Goal: Answer question/provide support

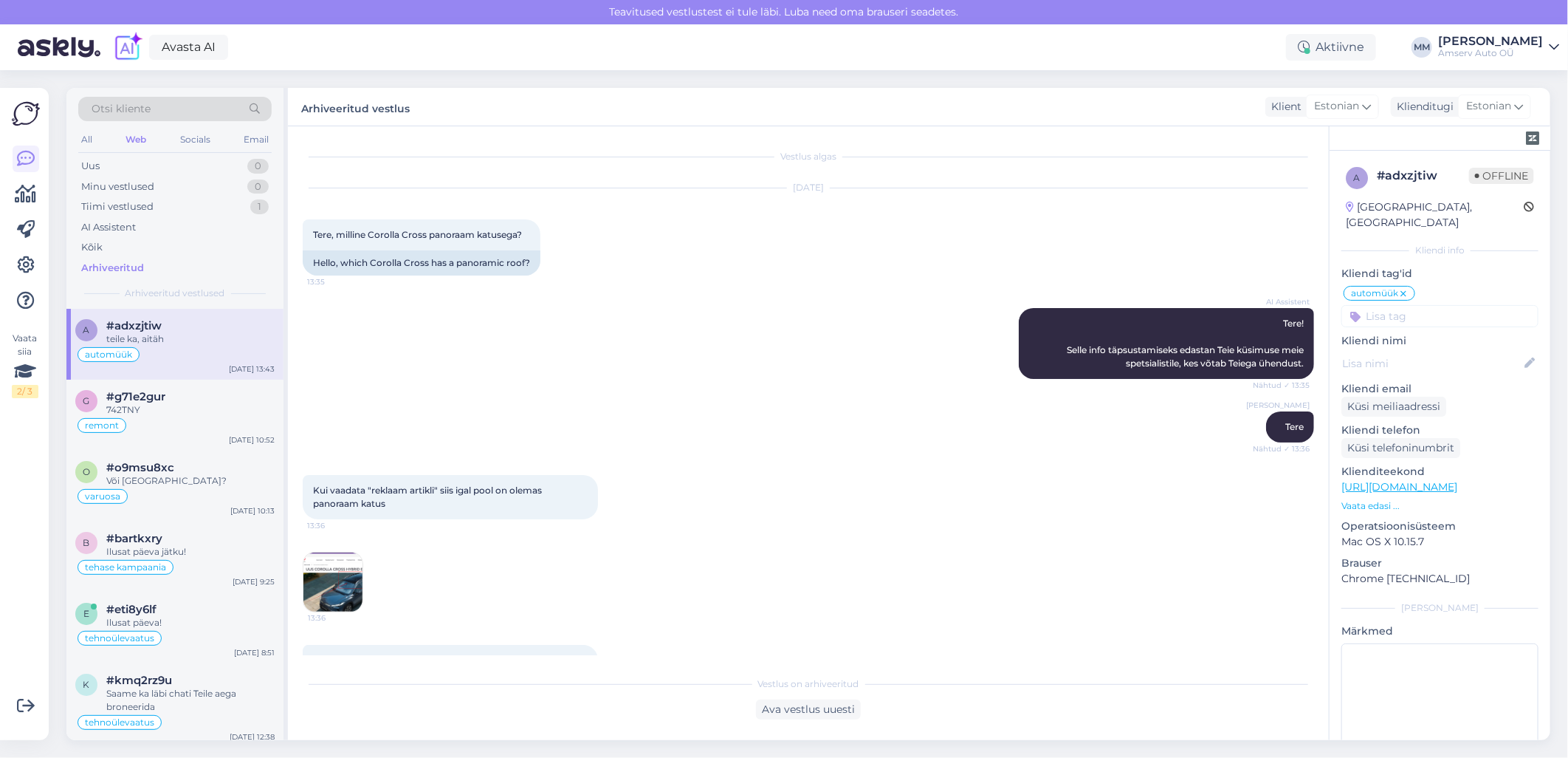
scroll to position [647, 0]
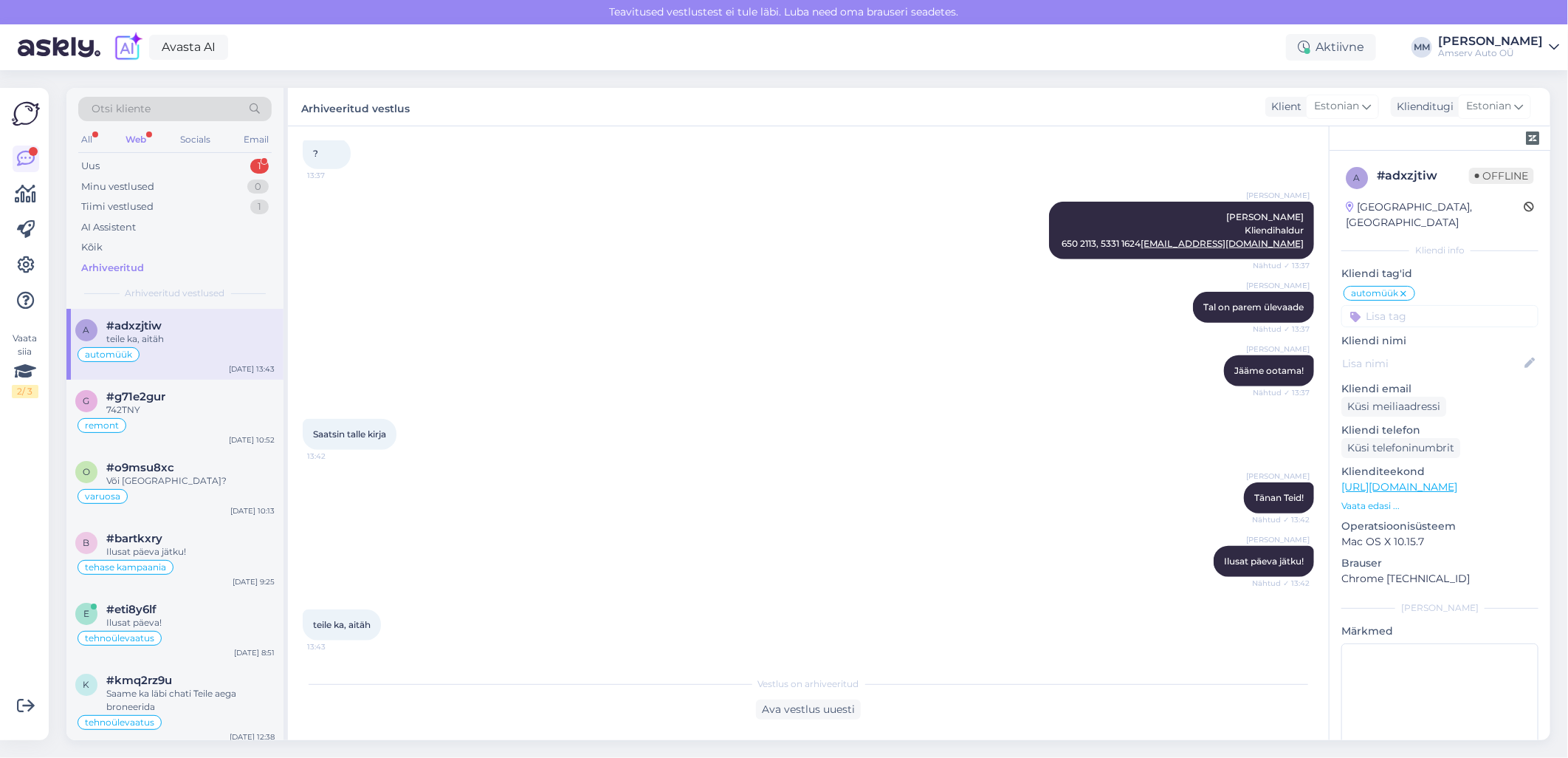
click at [141, 137] on div "Web" at bounding box center [136, 139] width 26 height 19
click at [195, 163] on div "Uus 1" at bounding box center [175, 166] width 194 height 21
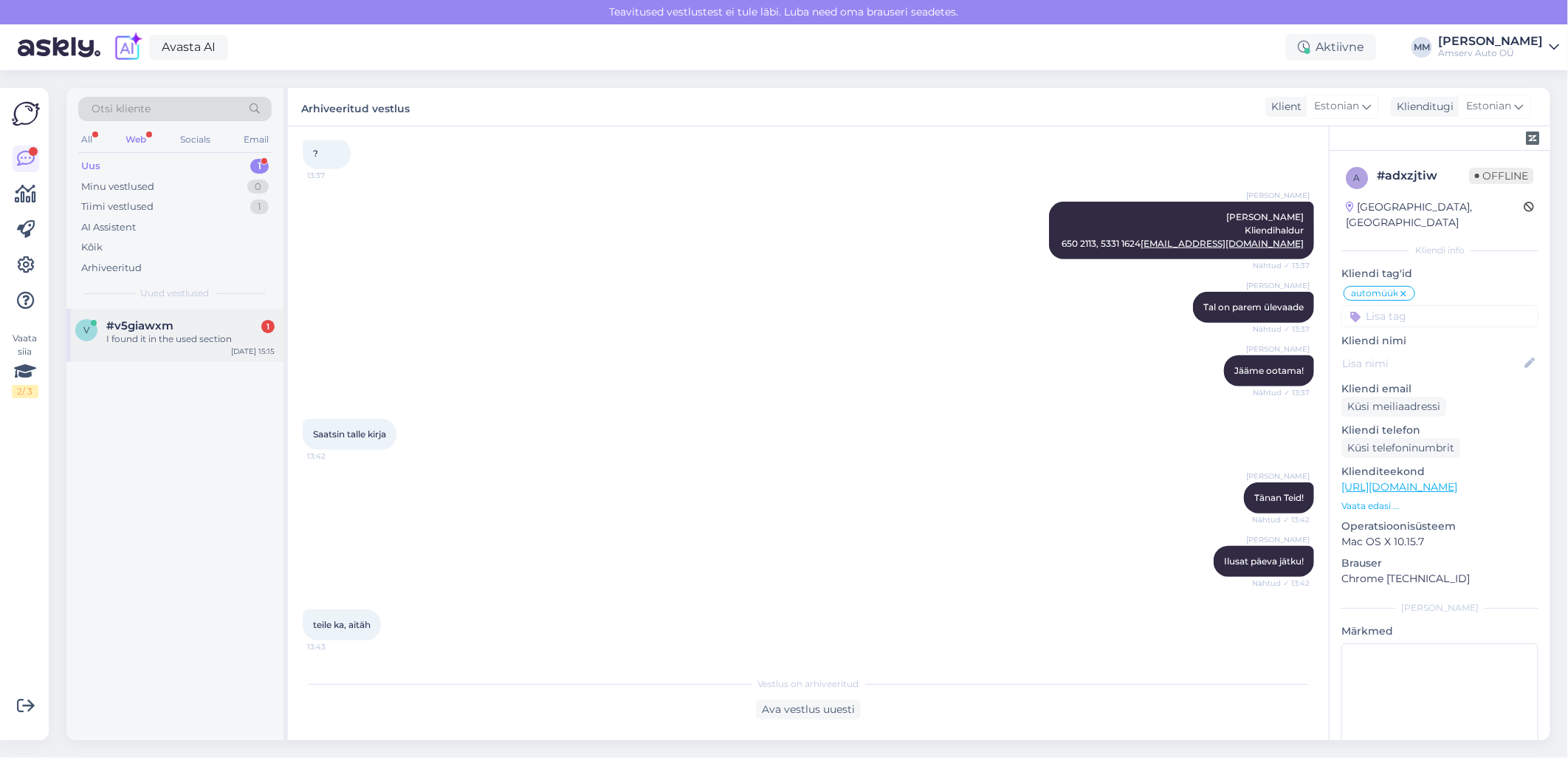
click at [174, 340] on div "I found it in the used section" at bounding box center [191, 338] width 168 height 14
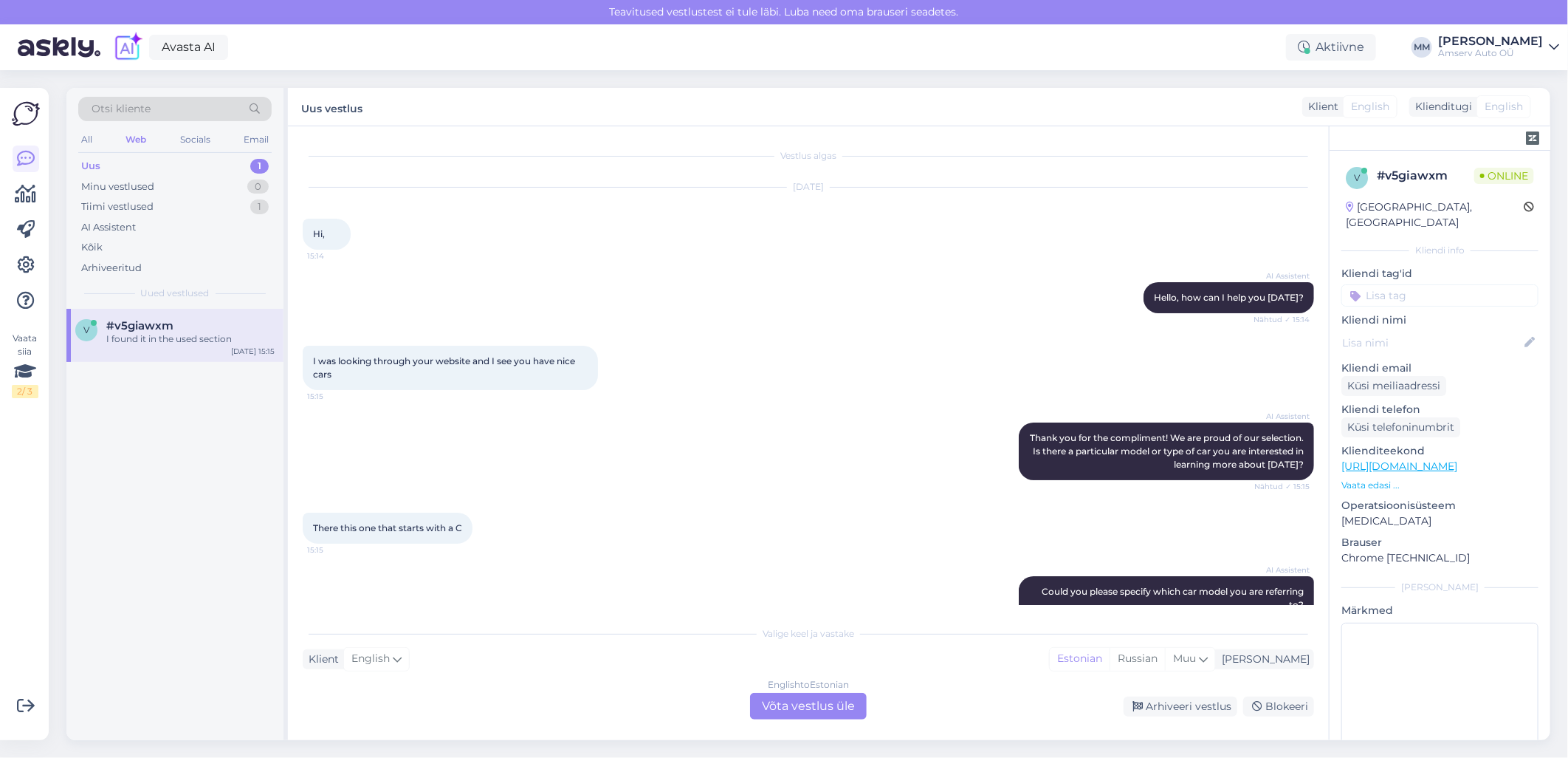
scroll to position [0, 0]
click at [786, 703] on div "English to Estonian Võta vestlus üle" at bounding box center [808, 706] width 117 height 26
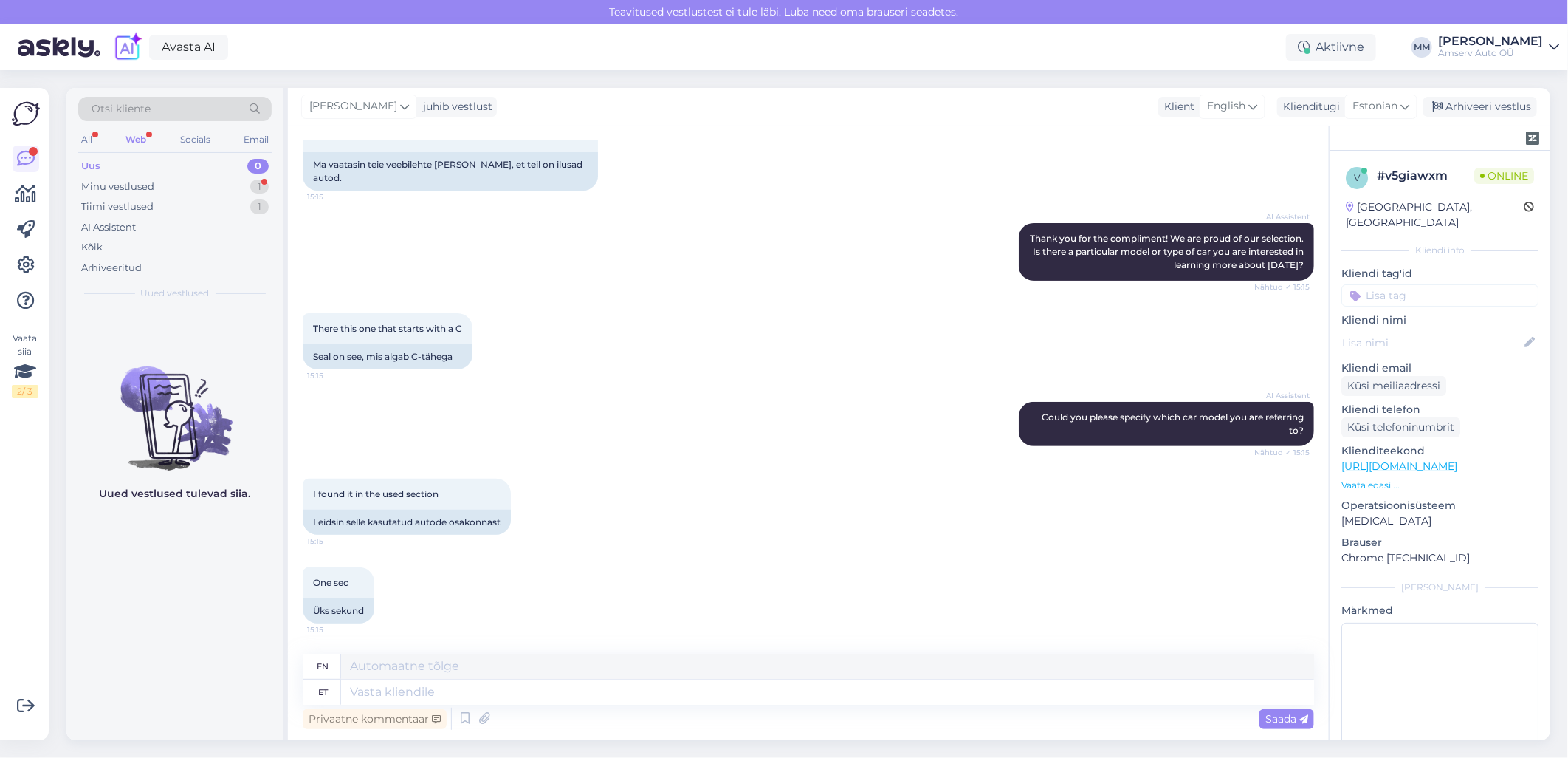
scroll to position [336, 0]
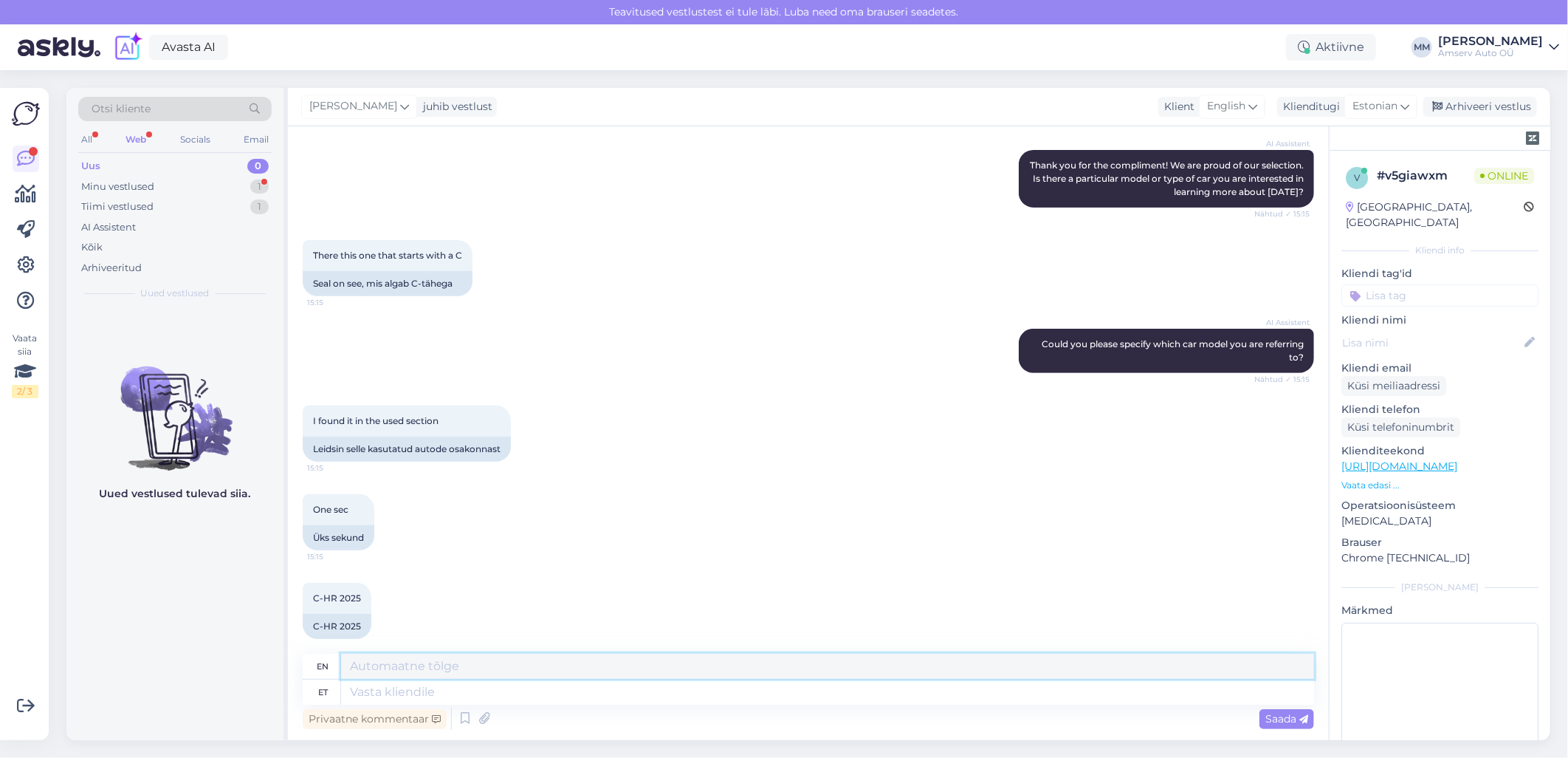
click at [443, 669] on textarea at bounding box center [827, 667] width 973 height 25
click at [431, 692] on textarea at bounding box center [827, 692] width 973 height 25
type textarea "Tere"
type textarea "Hello"
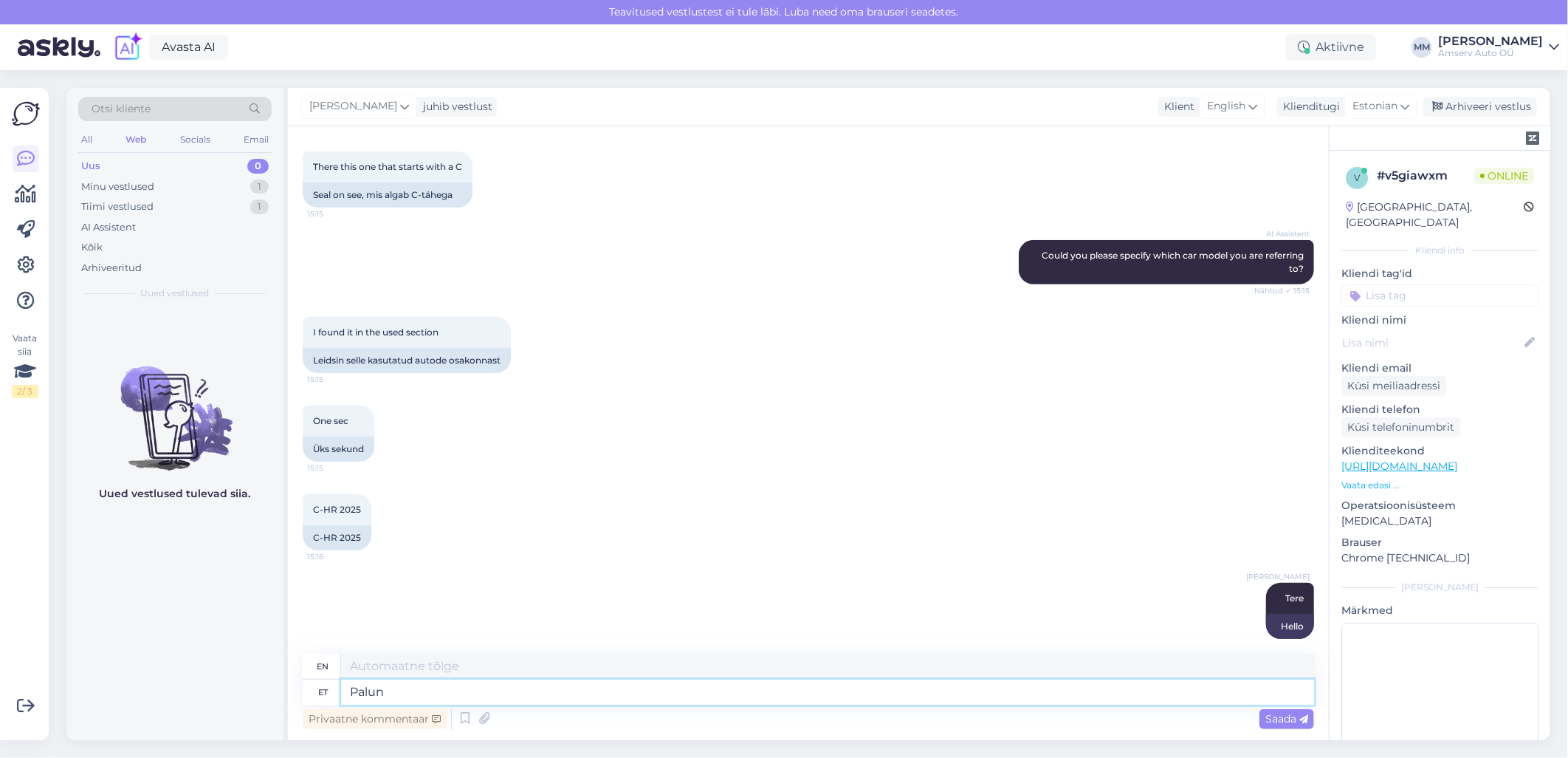
type textarea "Palun"
type textarea "Please"
type textarea "Palun võtke"
type textarea "Please take"
type textarea "Palun võtke ühendust m"
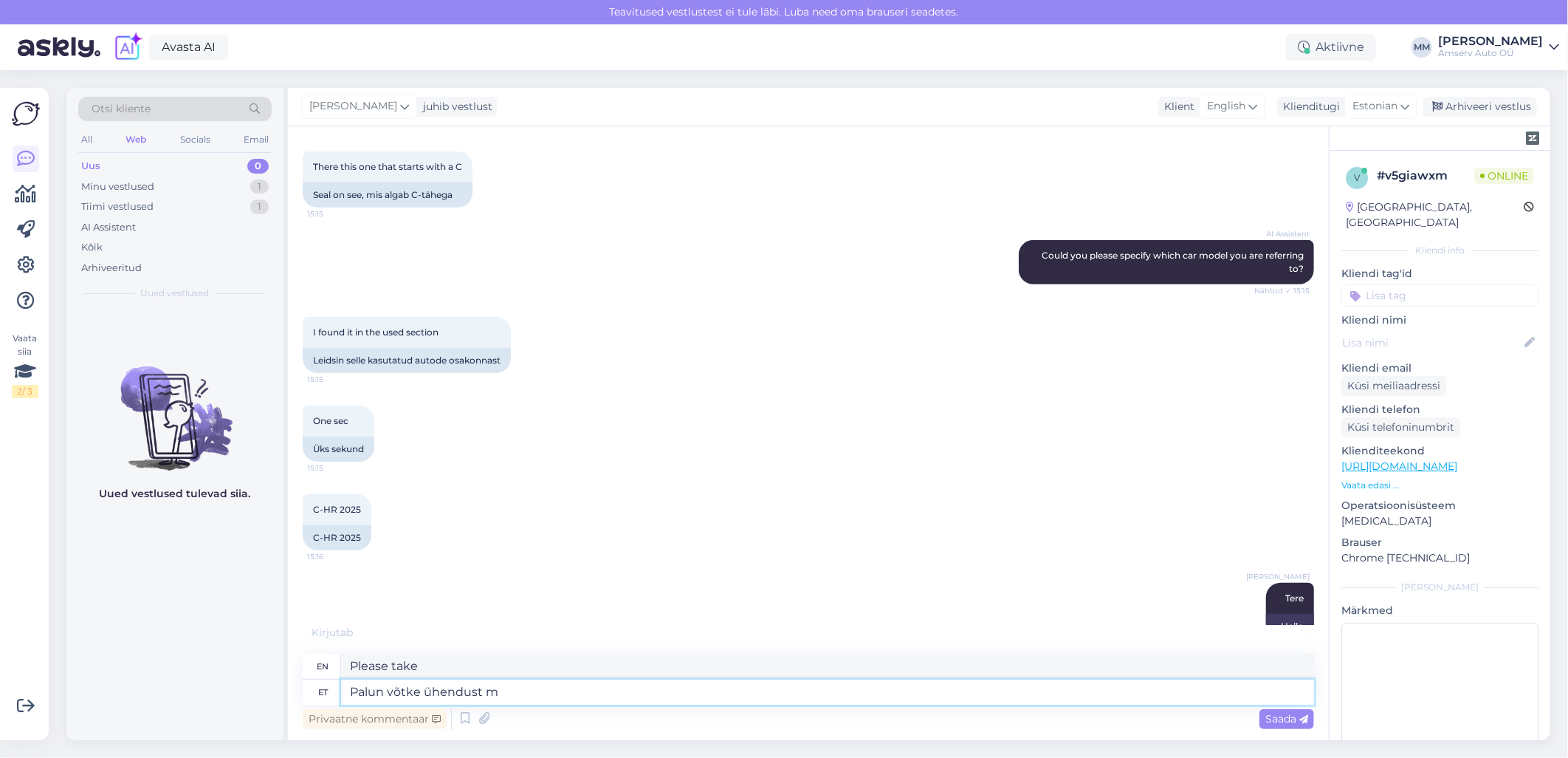
type textarea "Please contact us."
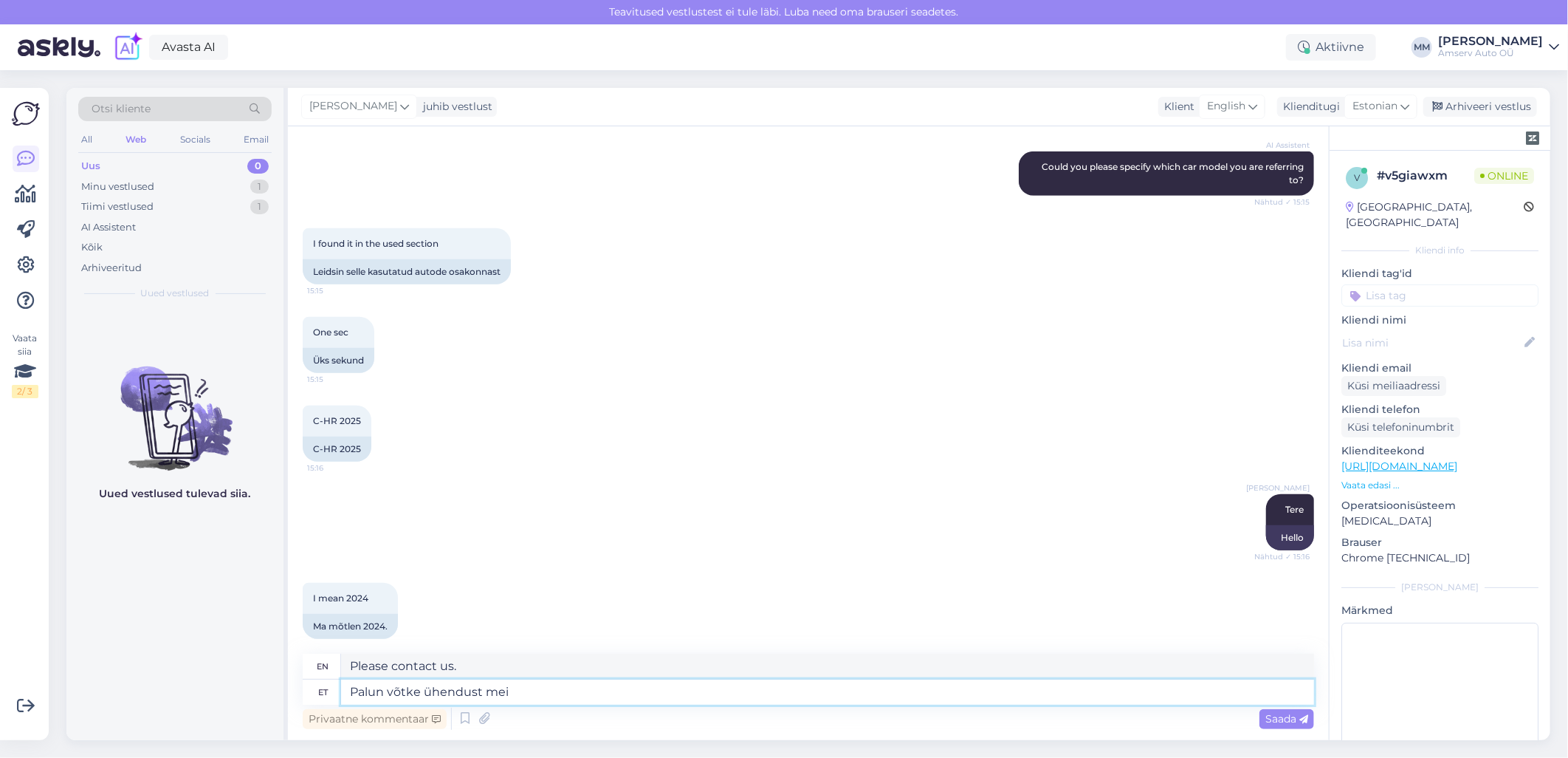
type textarea "Palun võtke ühendust meie"
type textarea "Please contact us"
type textarea "Palun võtke"
type textarea "Please contact us."
type textarea "Palu"
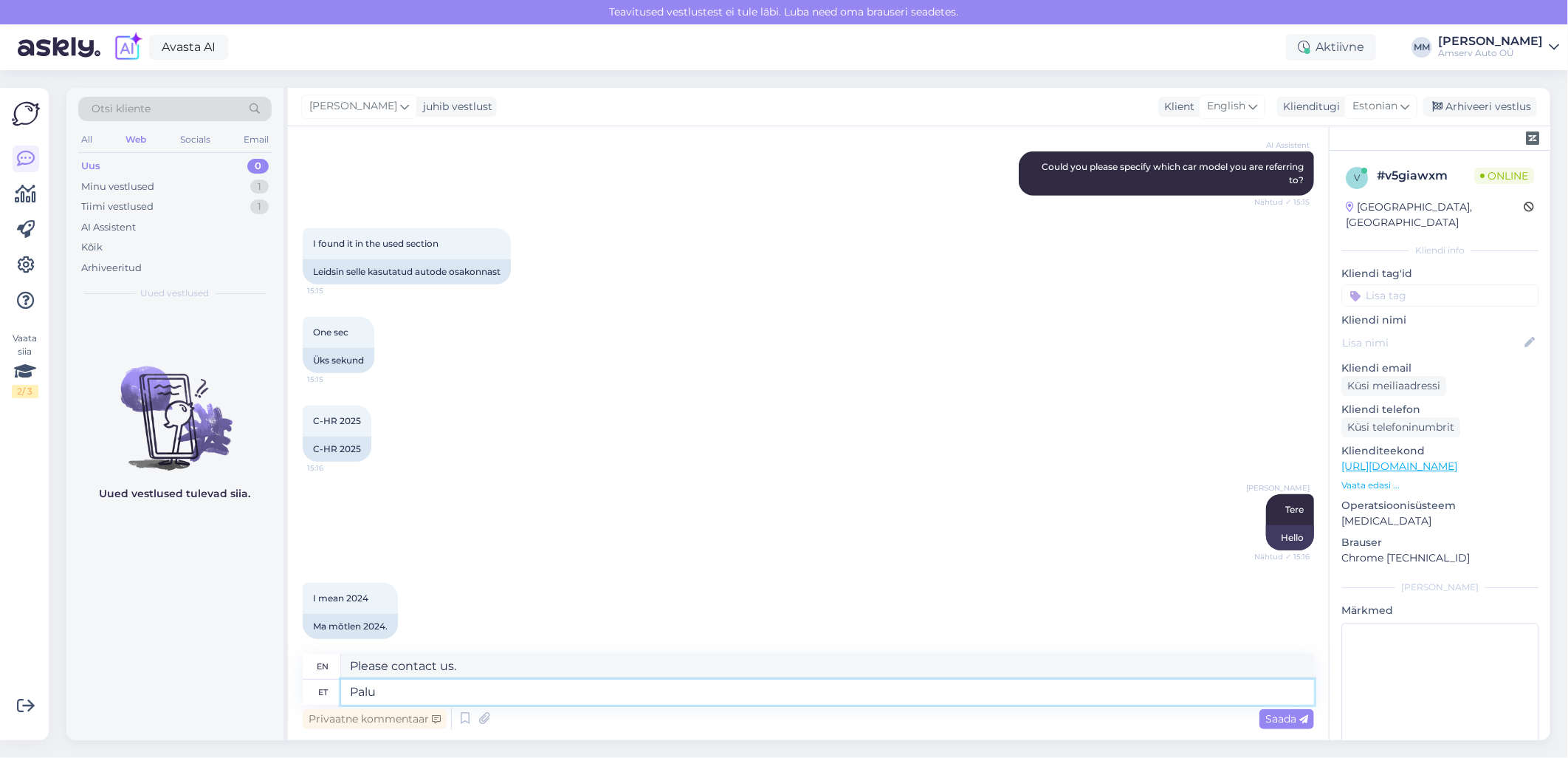
type textarea "Please take"
type textarea "P"
type textarea "Please"
type textarea "Palun"
type textarea "Please"
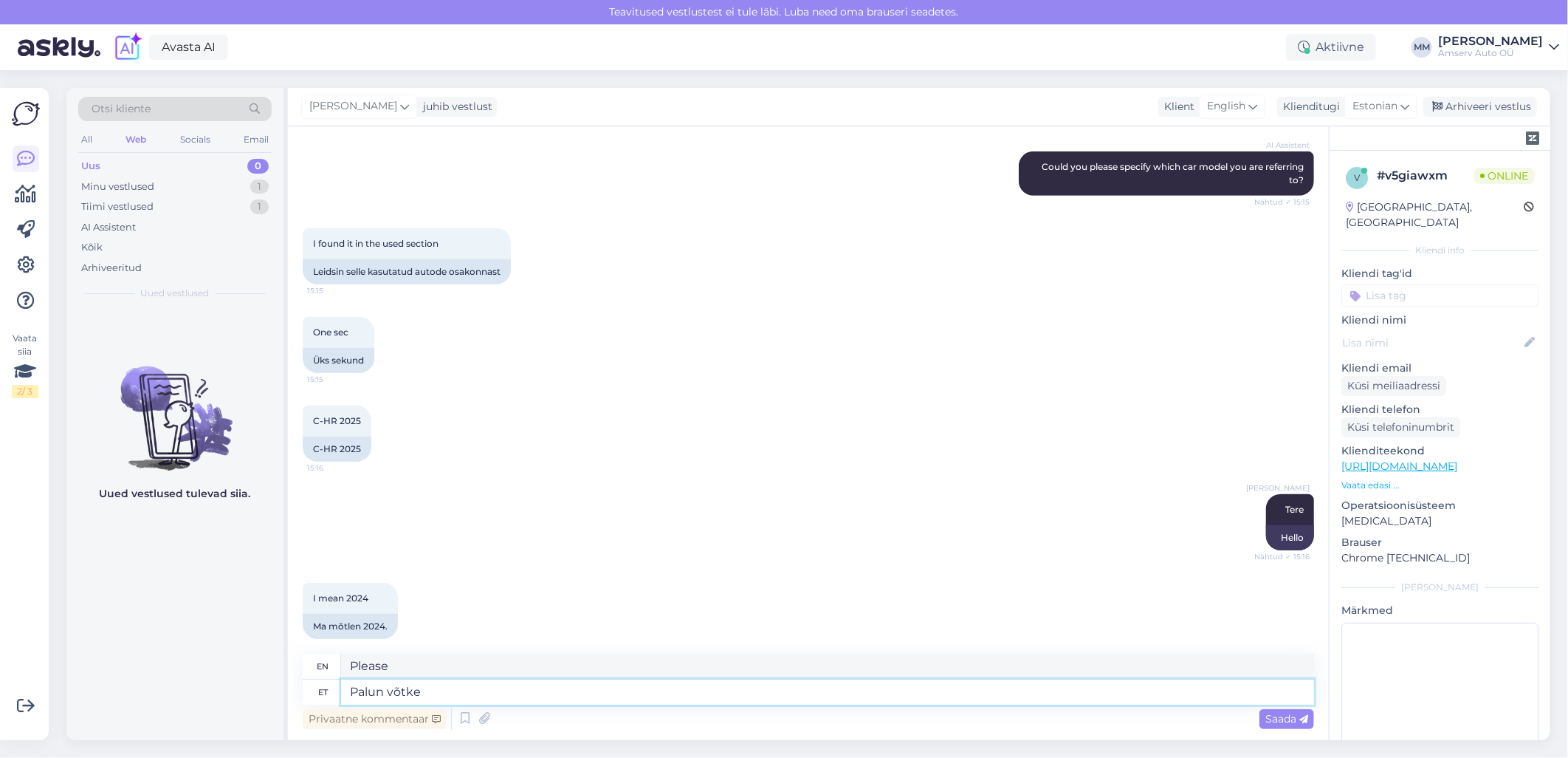
type textarea "Palun võtke"
type textarea "Please take"
type textarea "Palun võtke ühendust"
type textarea "Please contact us."
type textarea "Palun võtke ühendust meie"
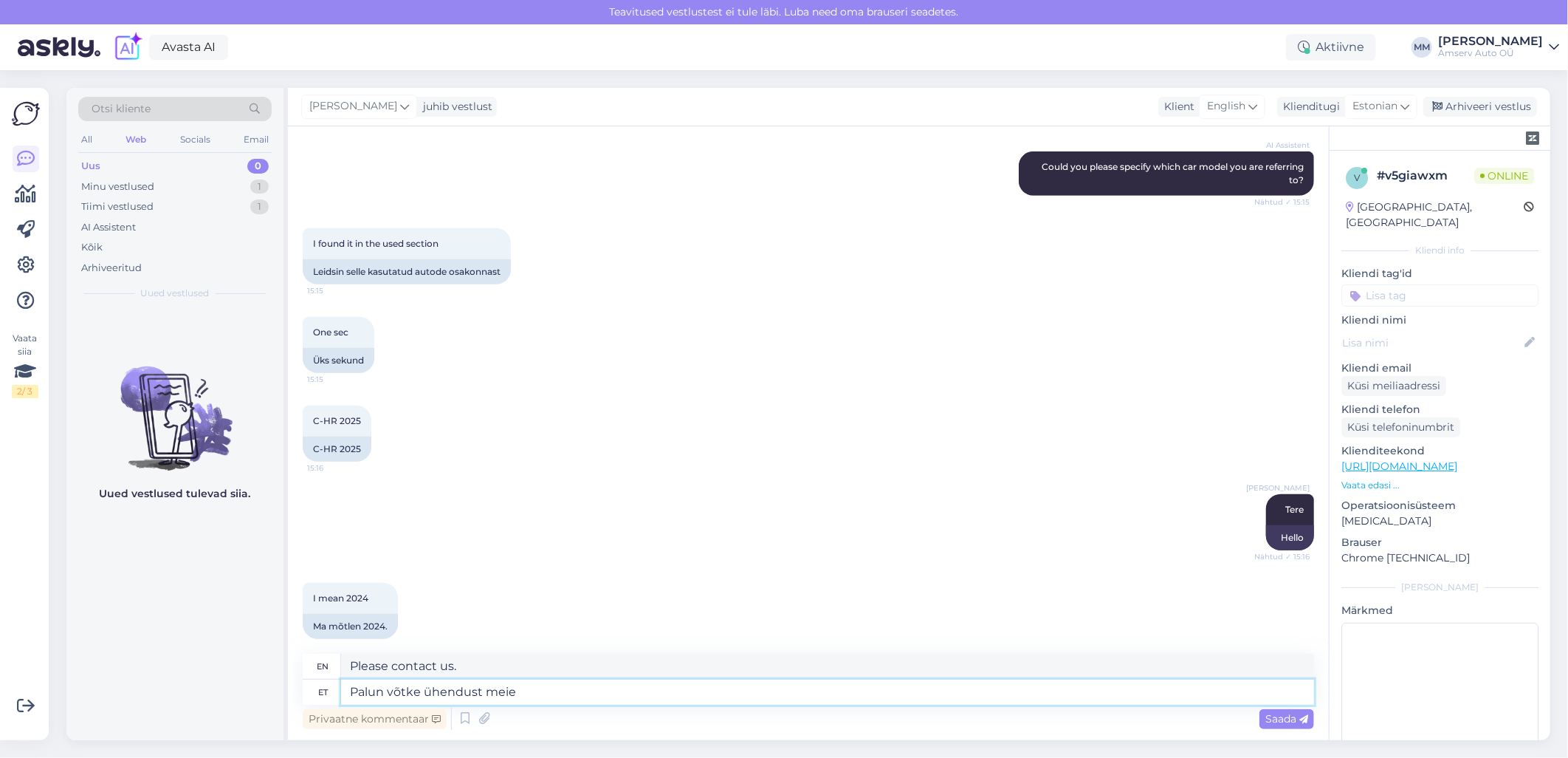
type textarea "Please contact us"
type textarea "Palun võtke ühendust meie müügispetsialistiga"
type textarea "Please contact our sales specialist."
type textarea "Palun võtke ühendust meie müügispetsialistigaKas Tallinna"
type textarea "Please contact our sales specialist in [GEOGRAPHIC_DATA]"
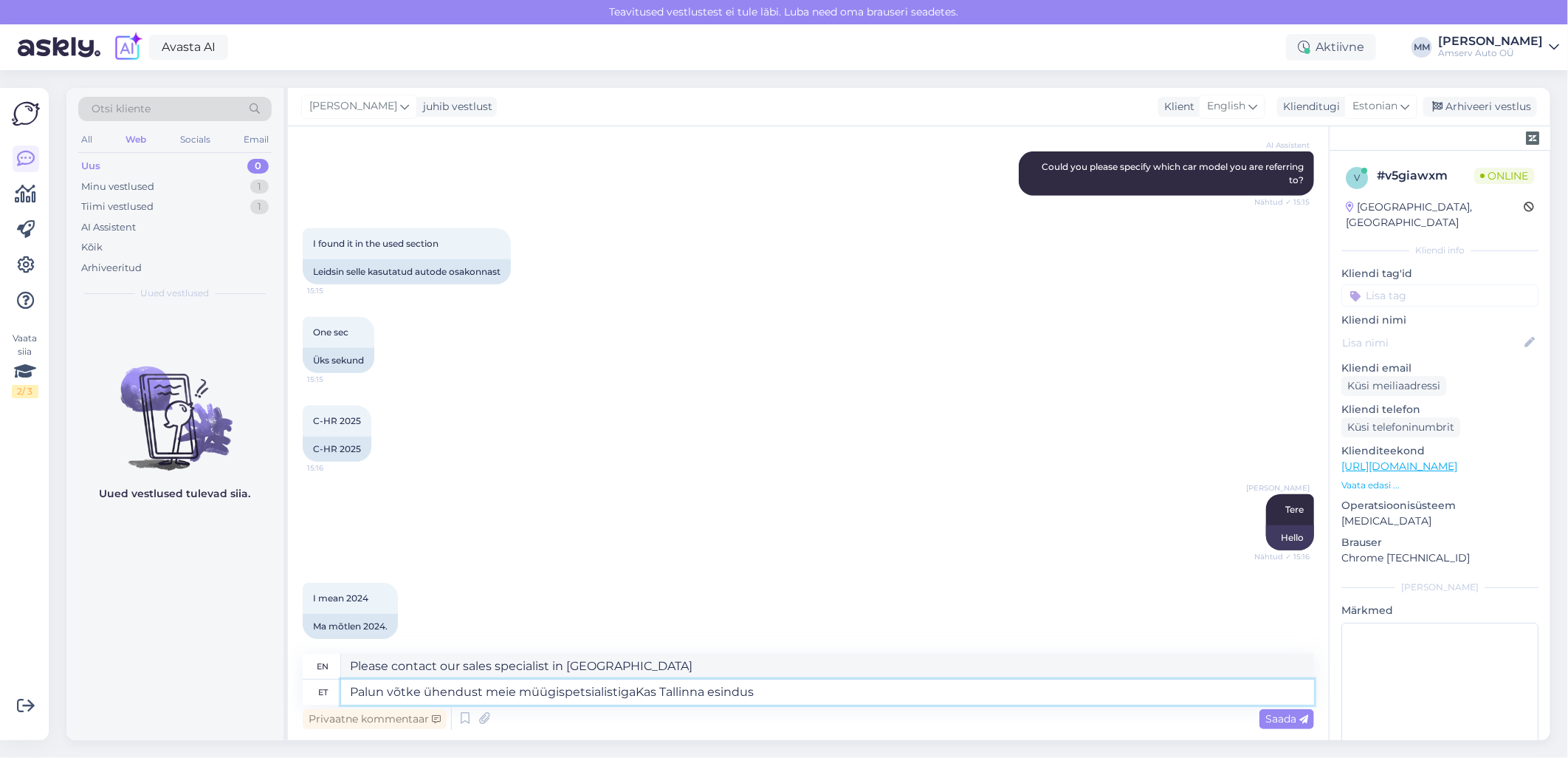
type textarea "Palun võtke ühendust meie müügispetsialistigaKas Tallinna esindus s"
type textarea "Please contact our sales specialist. Is there a Tallinn office?"
type textarea "Palun võtke ühendust meie müügispetsialistigaKas Tallinna esindus sobib"
type textarea "Please contact our sales specialist. Is the [GEOGRAPHIC_DATA] office suitable?"
type textarea "Palun võtke ühendust meie müügispetsialistigaKas Tallinna esindus sobib Teile"
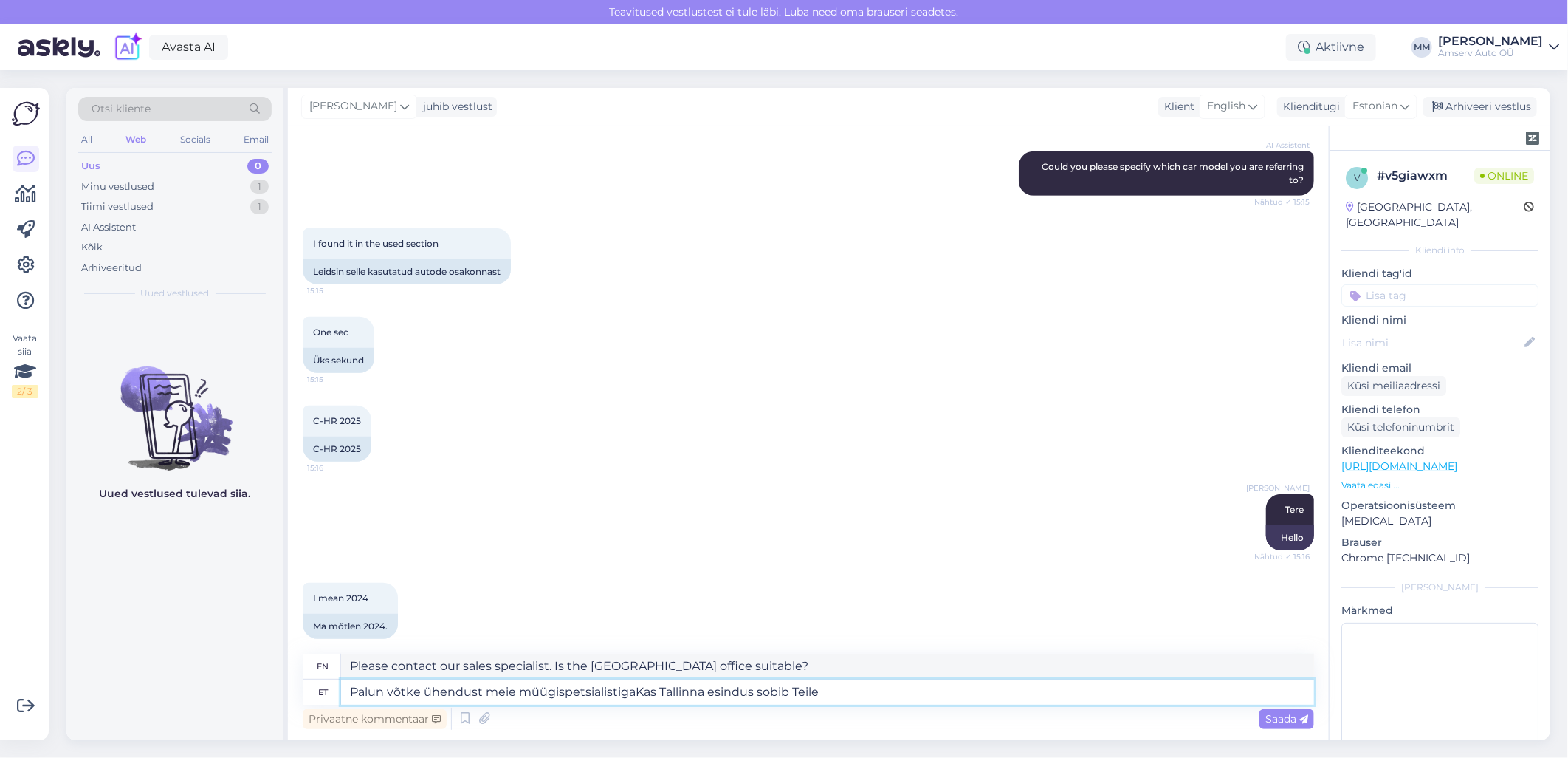
type textarea "Please contact our sales specialist. Is the Tallinn office right for you?"
drag, startPoint x: 632, startPoint y: 692, endPoint x: 819, endPoint y: 687, distance: 187.1
click at [819, 687] on textarea "Palun võtke ühendust meie müügispetsialistigaKas Tallinna esindus sobib Teile" at bounding box center [827, 692] width 973 height 25
type textarea "Palun võtke ühendust meie müügispetsialistiga"
type textarea "Please contact our sales specialist."
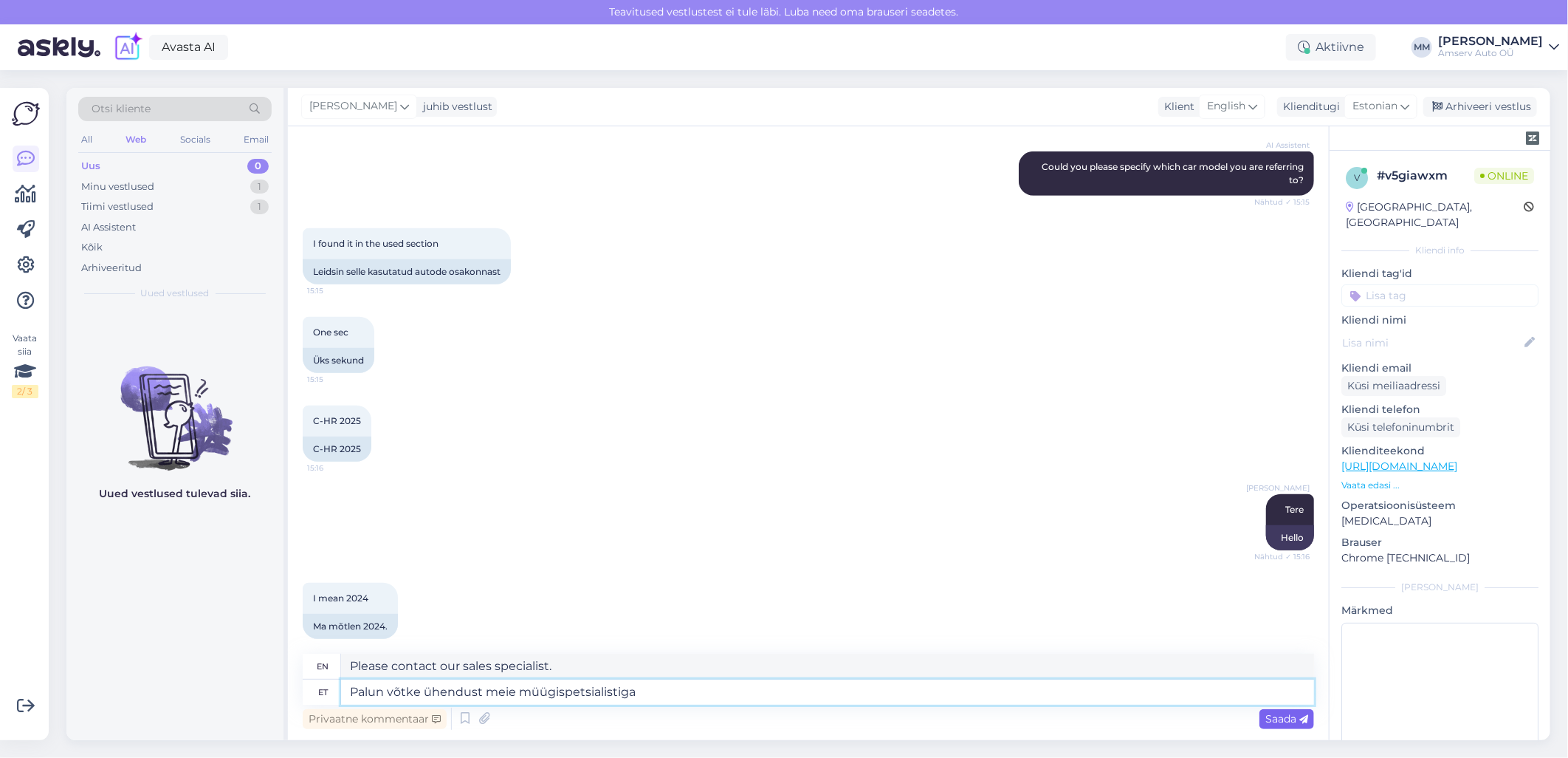
type textarea "Palun võtke ühendust meie müügispetsialistiga"
click at [1299, 714] on span "Saada" at bounding box center [1287, 718] width 43 height 14
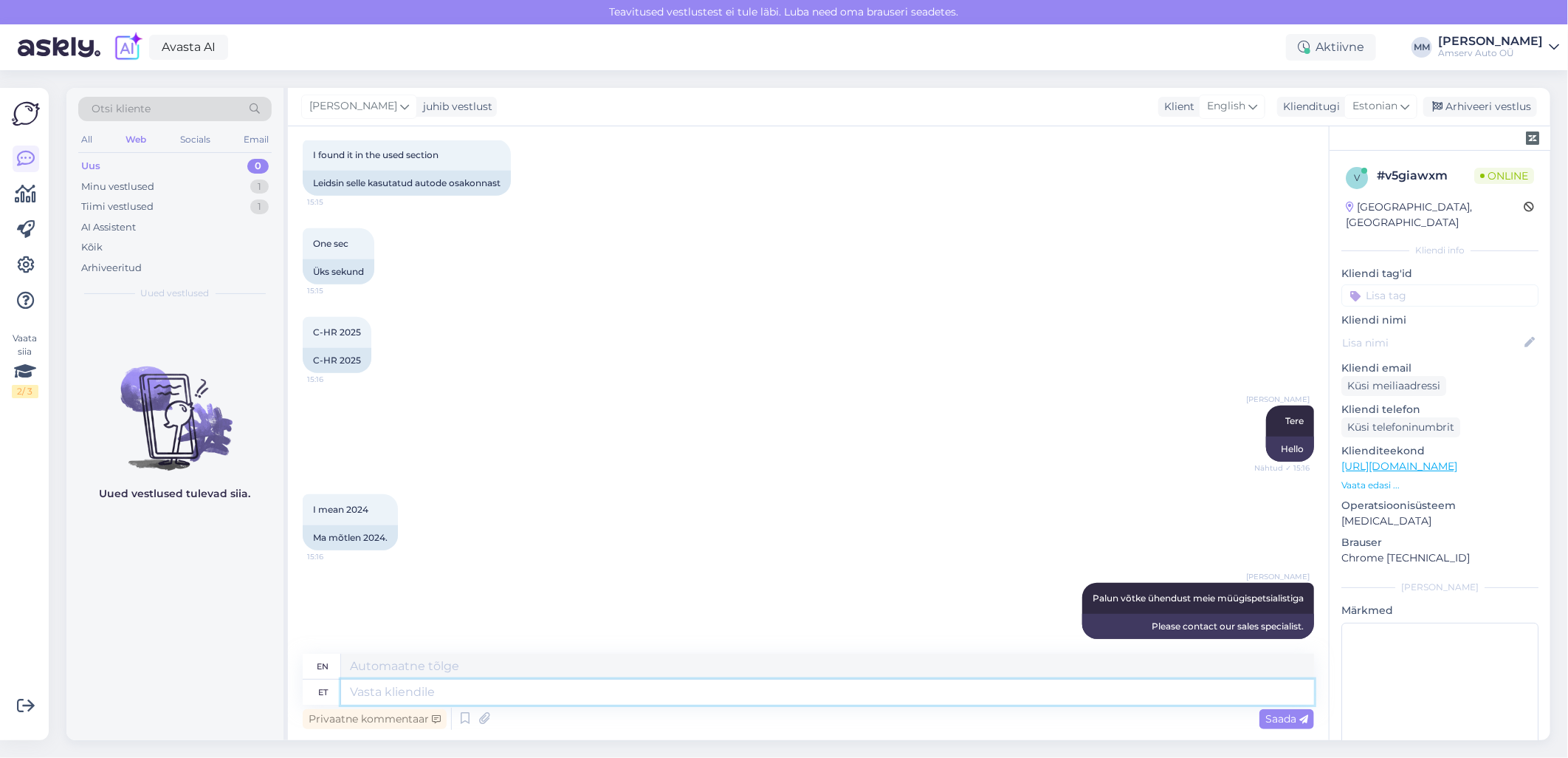
click at [1097, 699] on textarea at bounding box center [827, 692] width 973 height 25
paste textarea "Kas Tallinna esindus sobib Teile"
type textarea "Kas Tallinna esindus sobib Teile"
type textarea "Is the Tallinn office right for you?"
type textarea "Kas Tallinna esindus sobib Teile?"
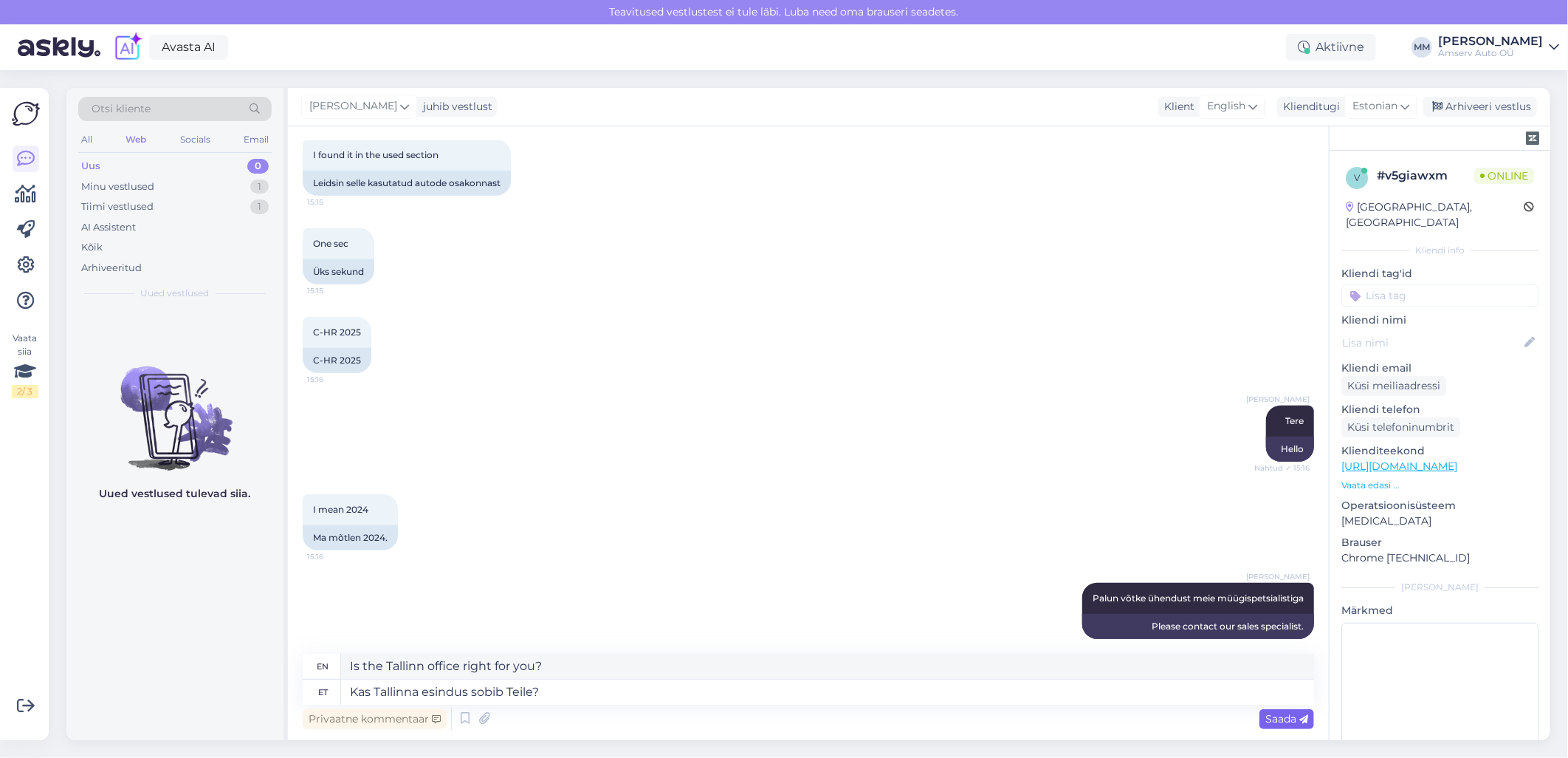
click at [1279, 718] on span "Saada" at bounding box center [1287, 718] width 43 height 14
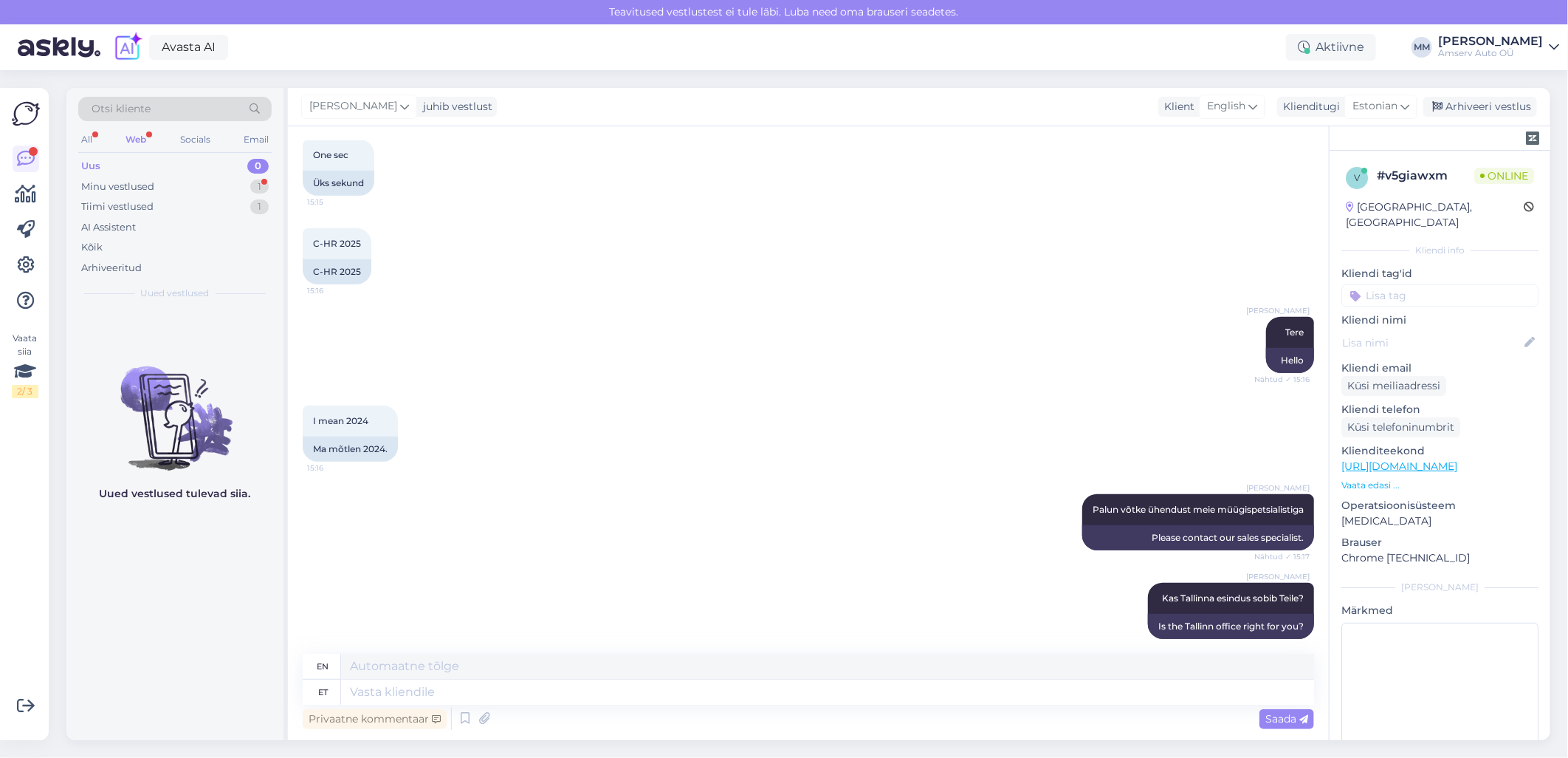
scroll to position [780, 0]
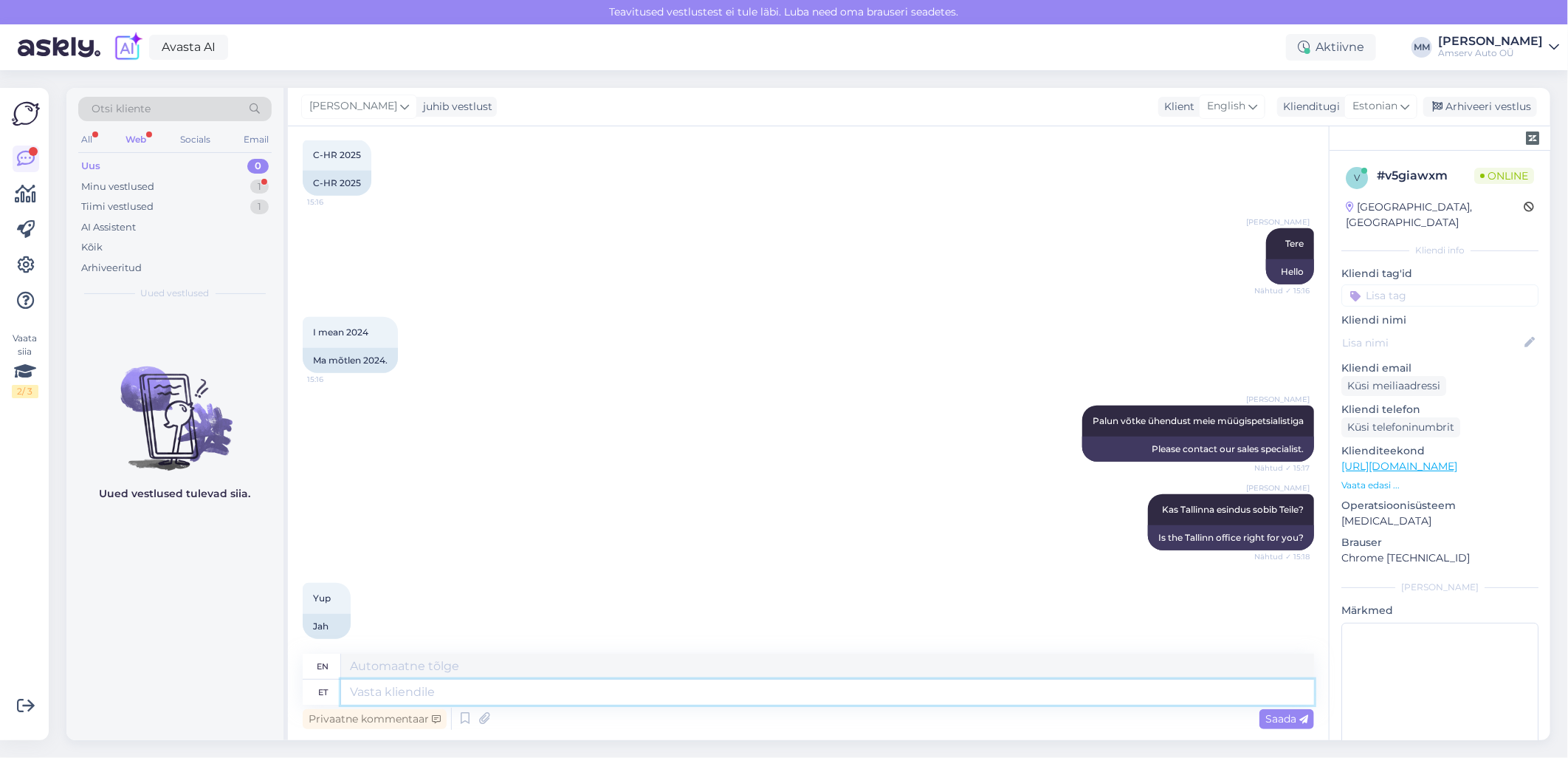
click at [533, 691] on textarea at bounding box center [827, 692] width 973 height 25
type textarea "o"
type textarea "oh"
type textarea "üke"
type textarea "one"
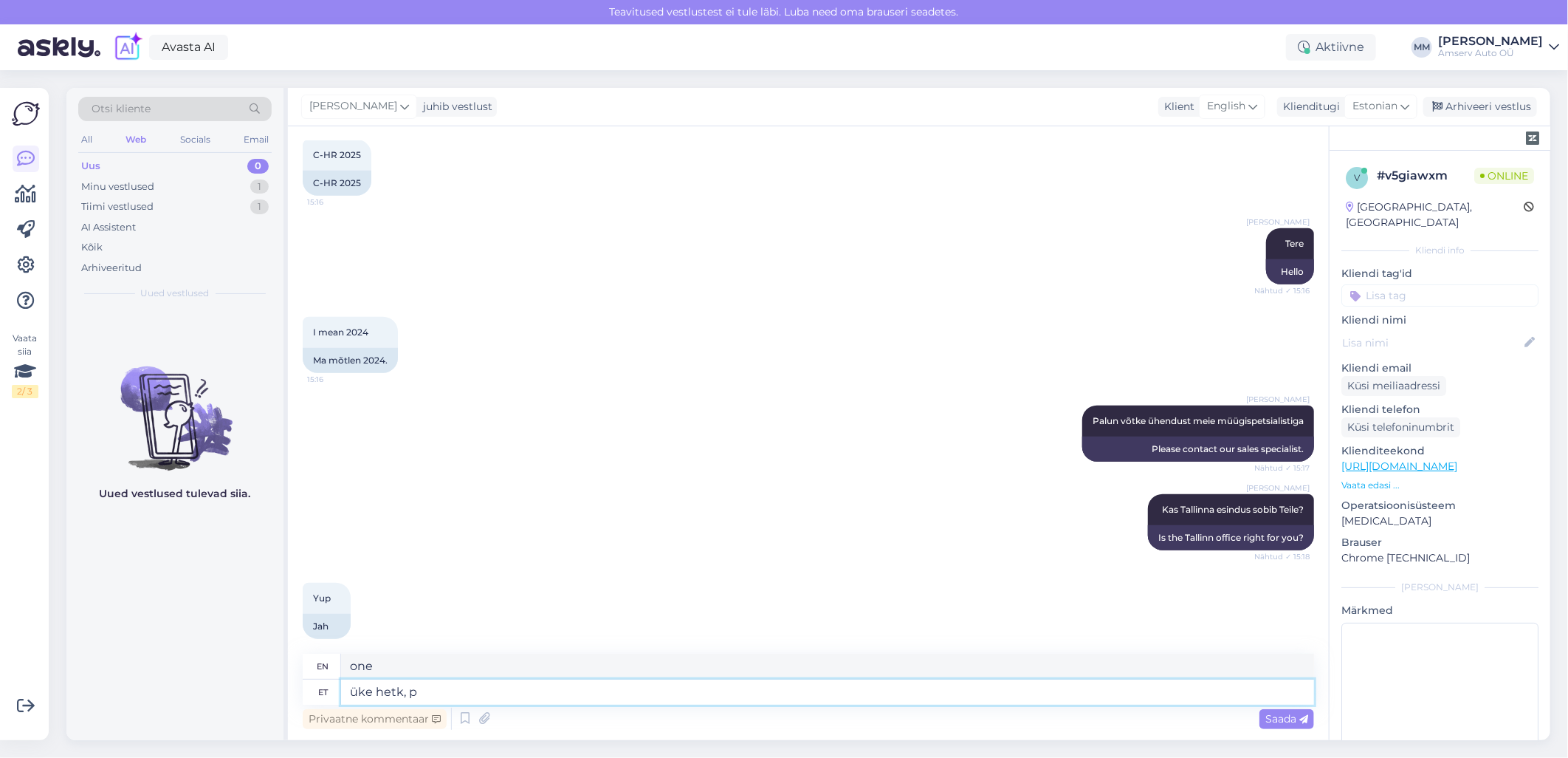
type textarea "üke hetk, [GEOGRAPHIC_DATA]"
type textarea "one moment,"
type textarea "üke hetk, palun"
type textarea "One moment, please."
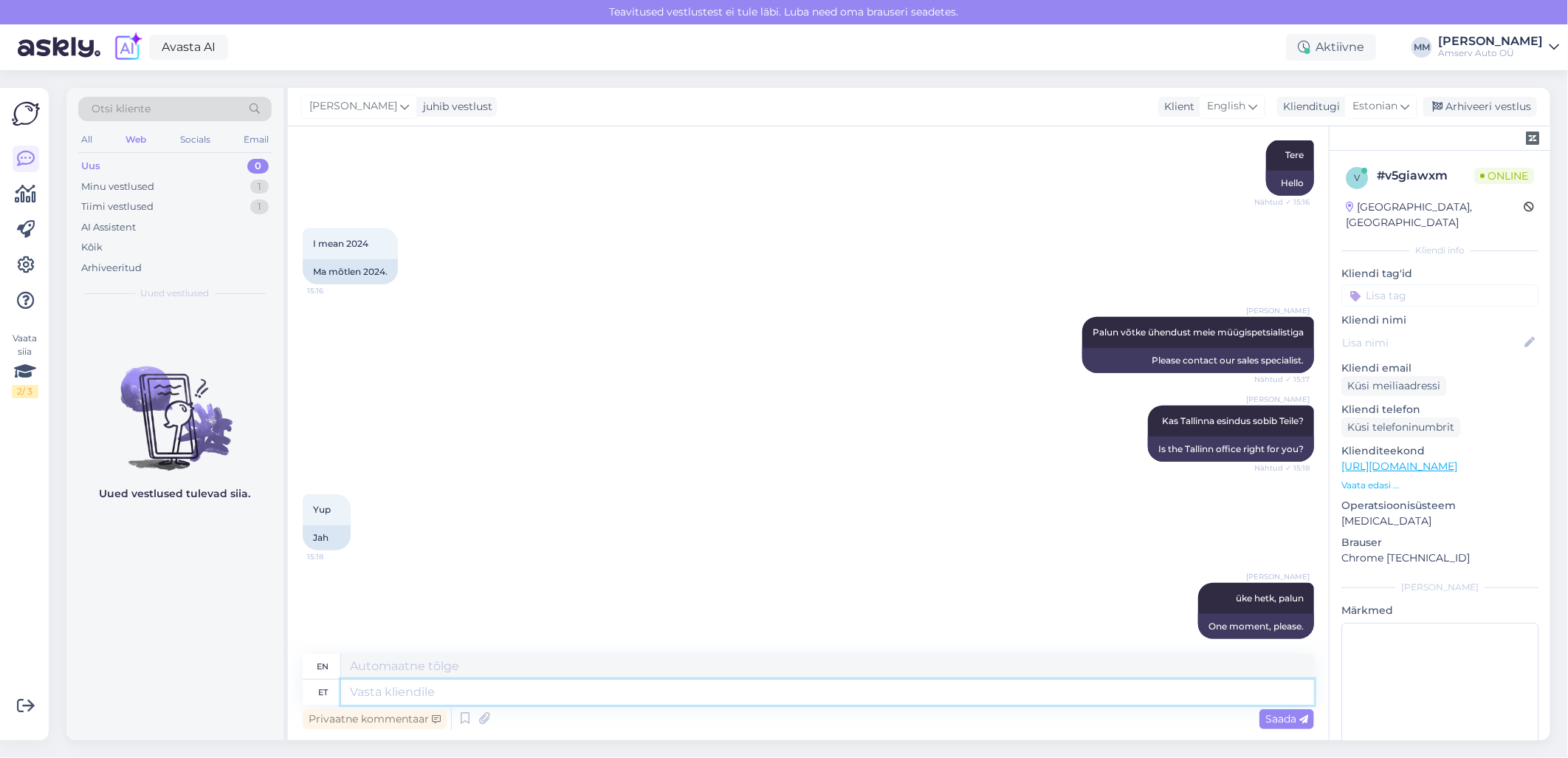
click at [517, 697] on textarea at bounding box center [827, 692] width 973 height 25
type textarea "P"
type textarea "Palun"
type textarea "Please"
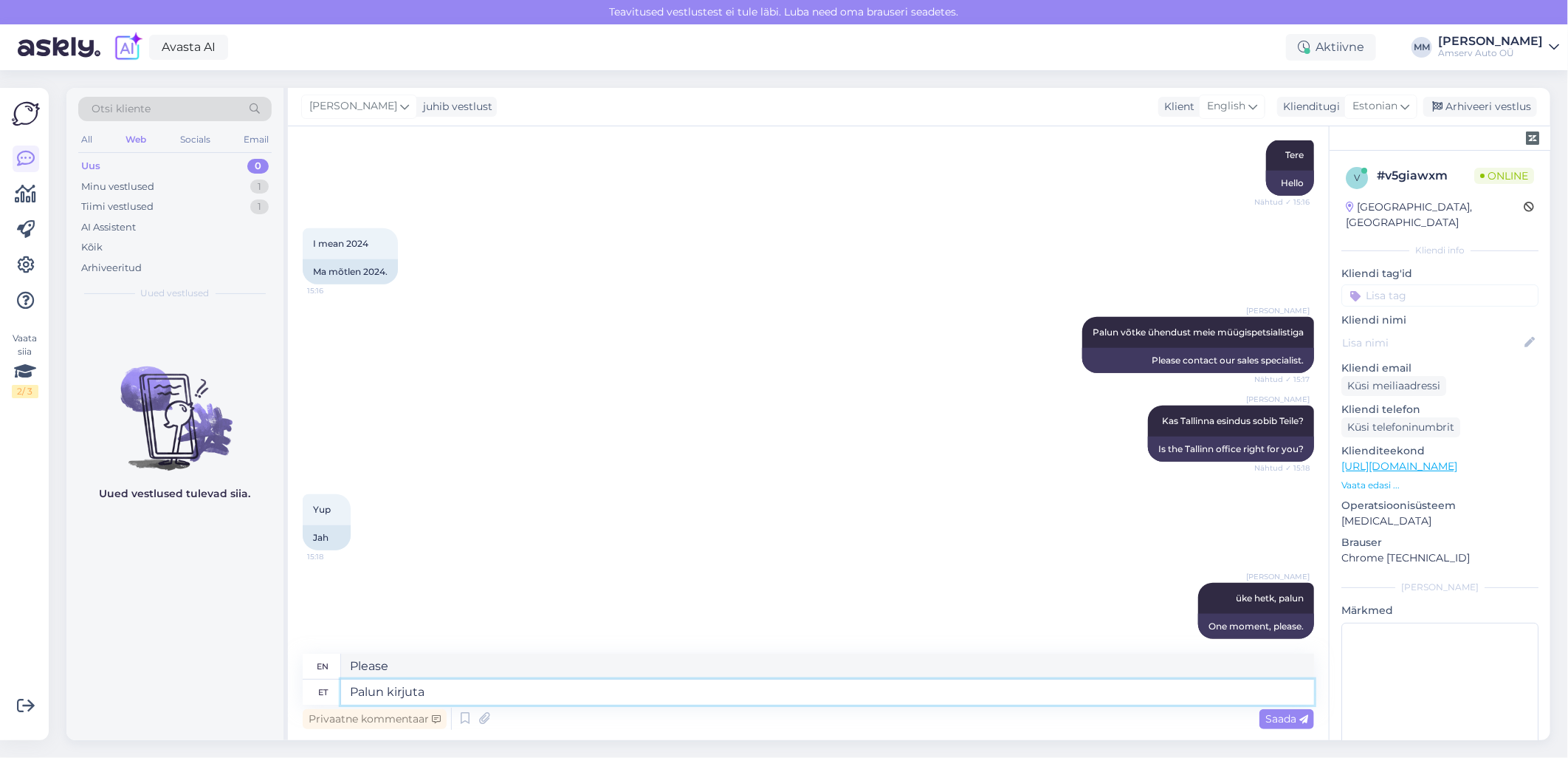
type textarea "Palun kirjutag"
type textarea "Please write"
paste textarea "[EMAIL_ADDRESS][DOMAIN_NAME] E – R 9.00 - 18.00 L 10.00 - 15.00"
type textarea "Palun kirjutage [EMAIL_ADDRESS][DOMAIN_NAME] E – R 9.00 - 18.00 L 10.00 - 15.00"
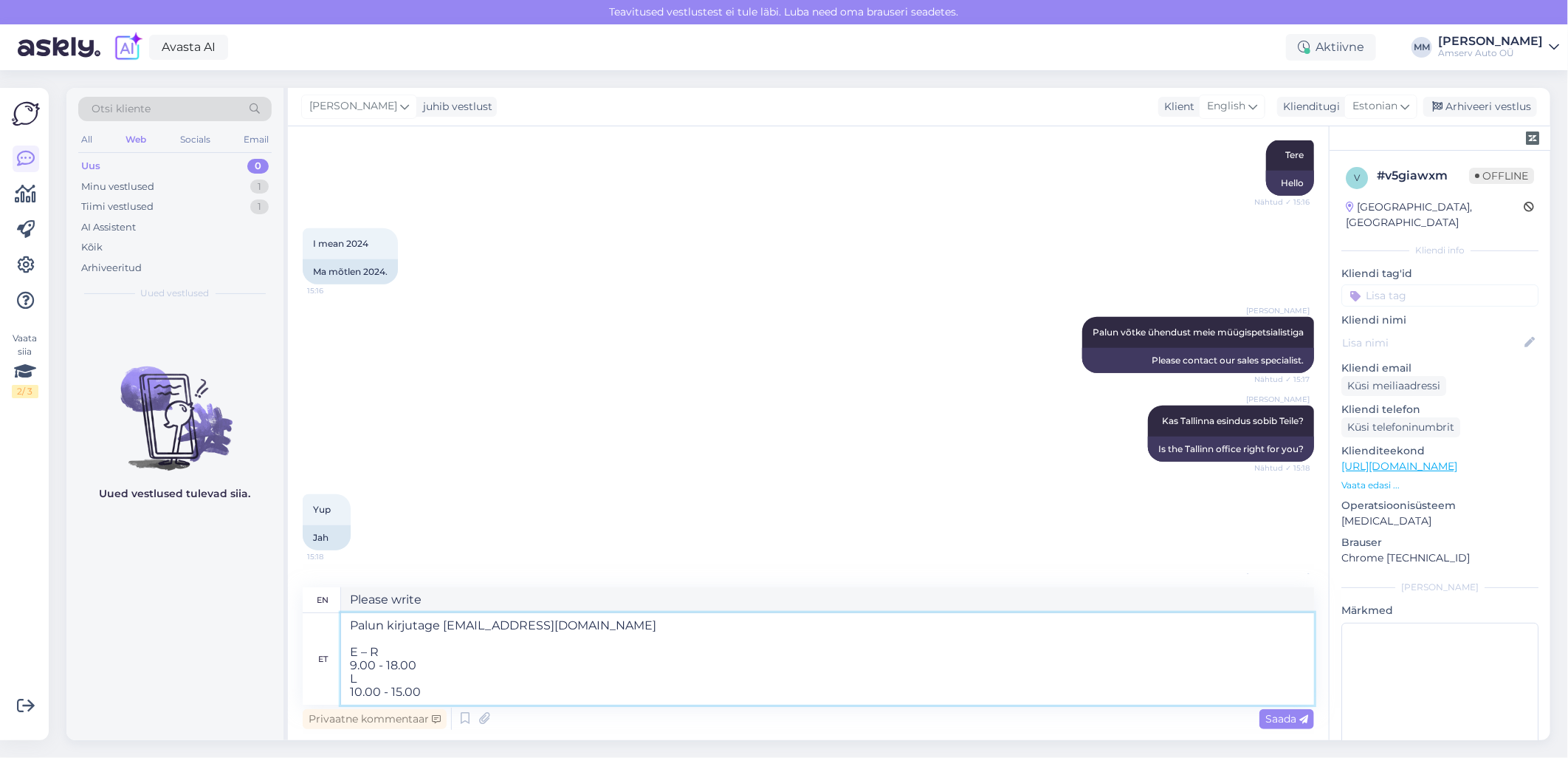
type textarea "Please write to [EMAIL_ADDRESS][DOMAIN_NAME] Mon – Fri 9.00 - 18.00 Sat 10.00 -…"
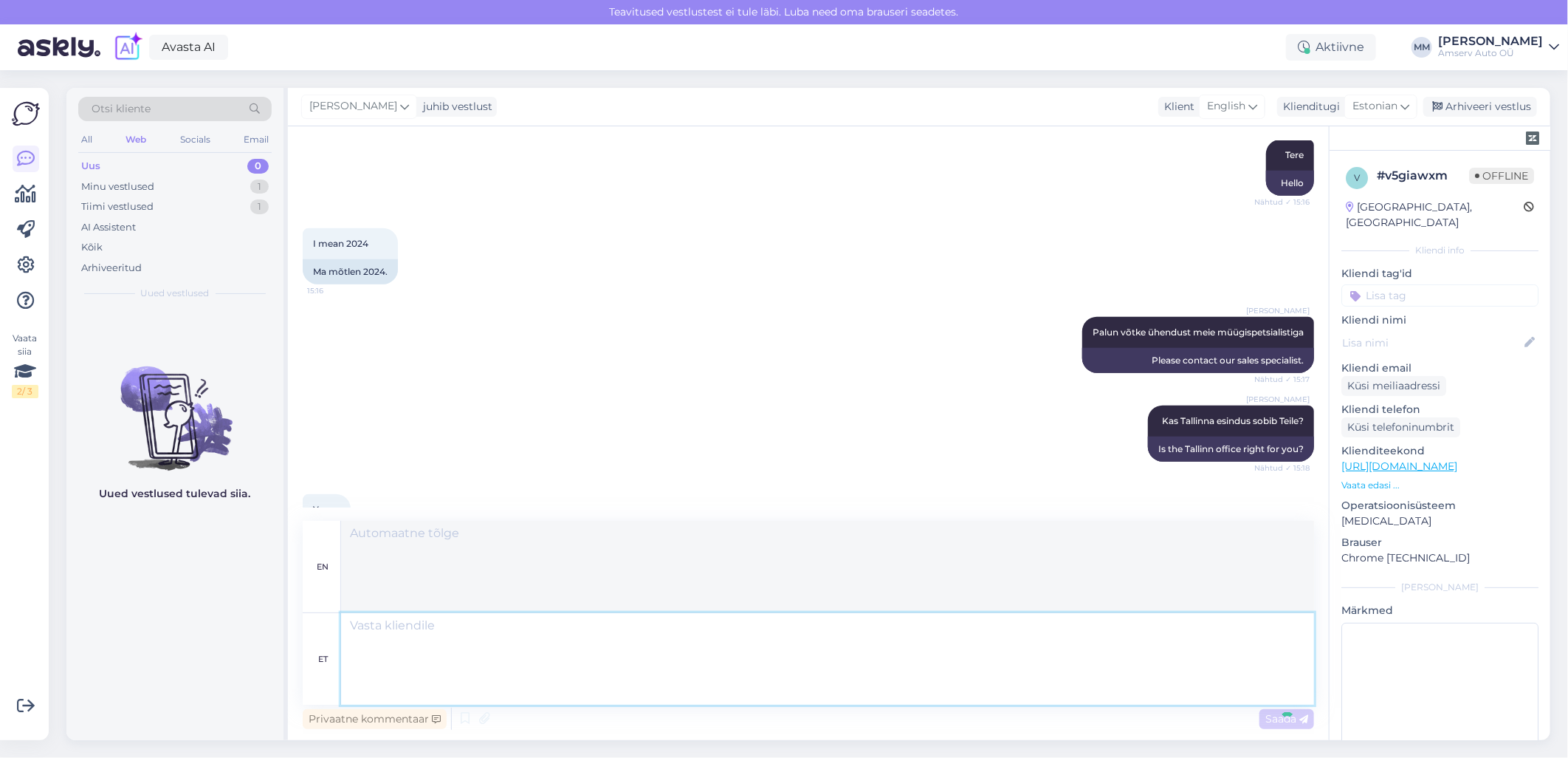
scroll to position [1090, 0]
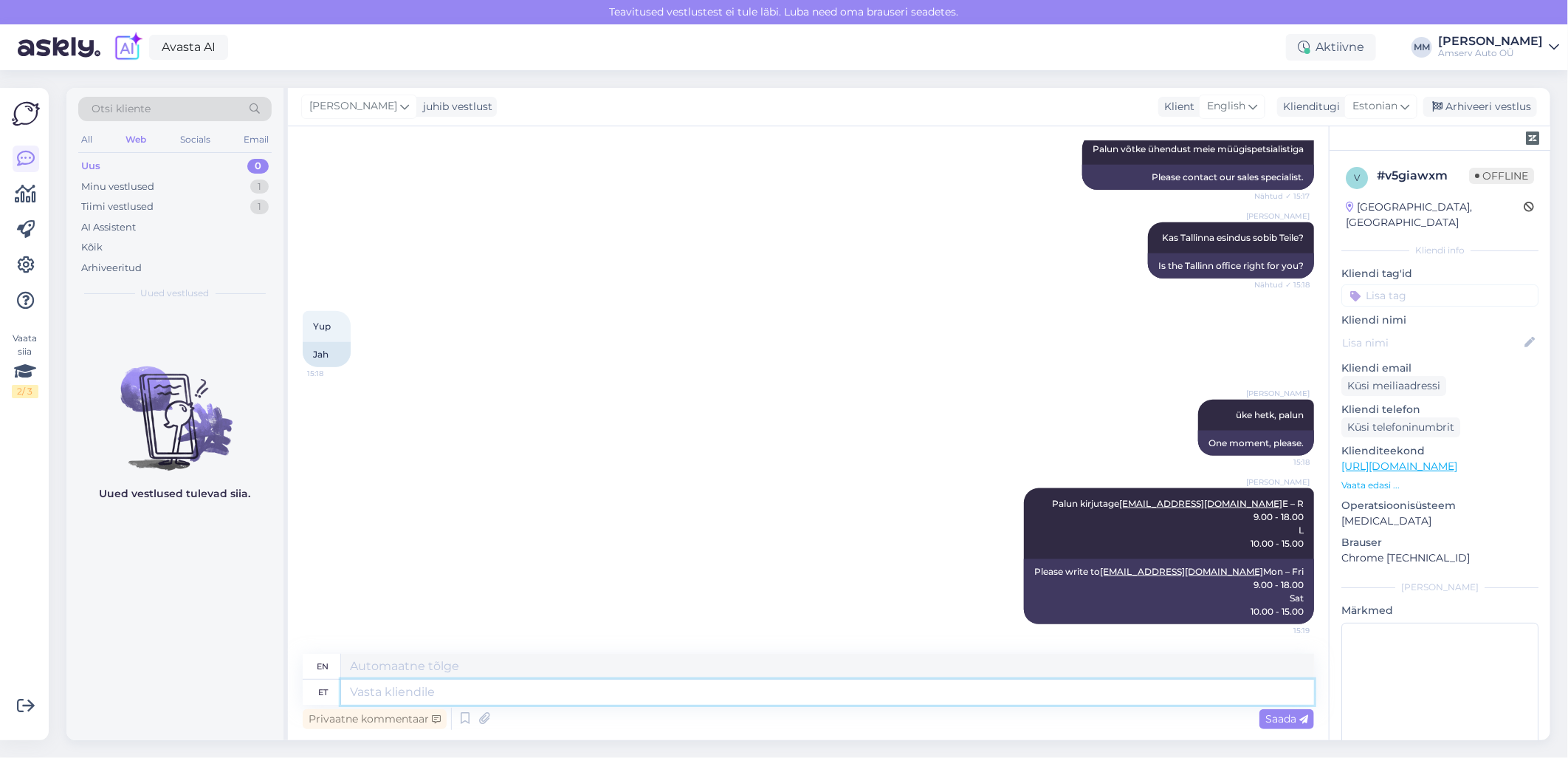
click at [613, 697] on textarea at bounding box center [827, 692] width 973 height 25
type textarea "Meie"
type textarea "Our"
type textarea "Meie spetsialist a"
type textarea "Our specialist"
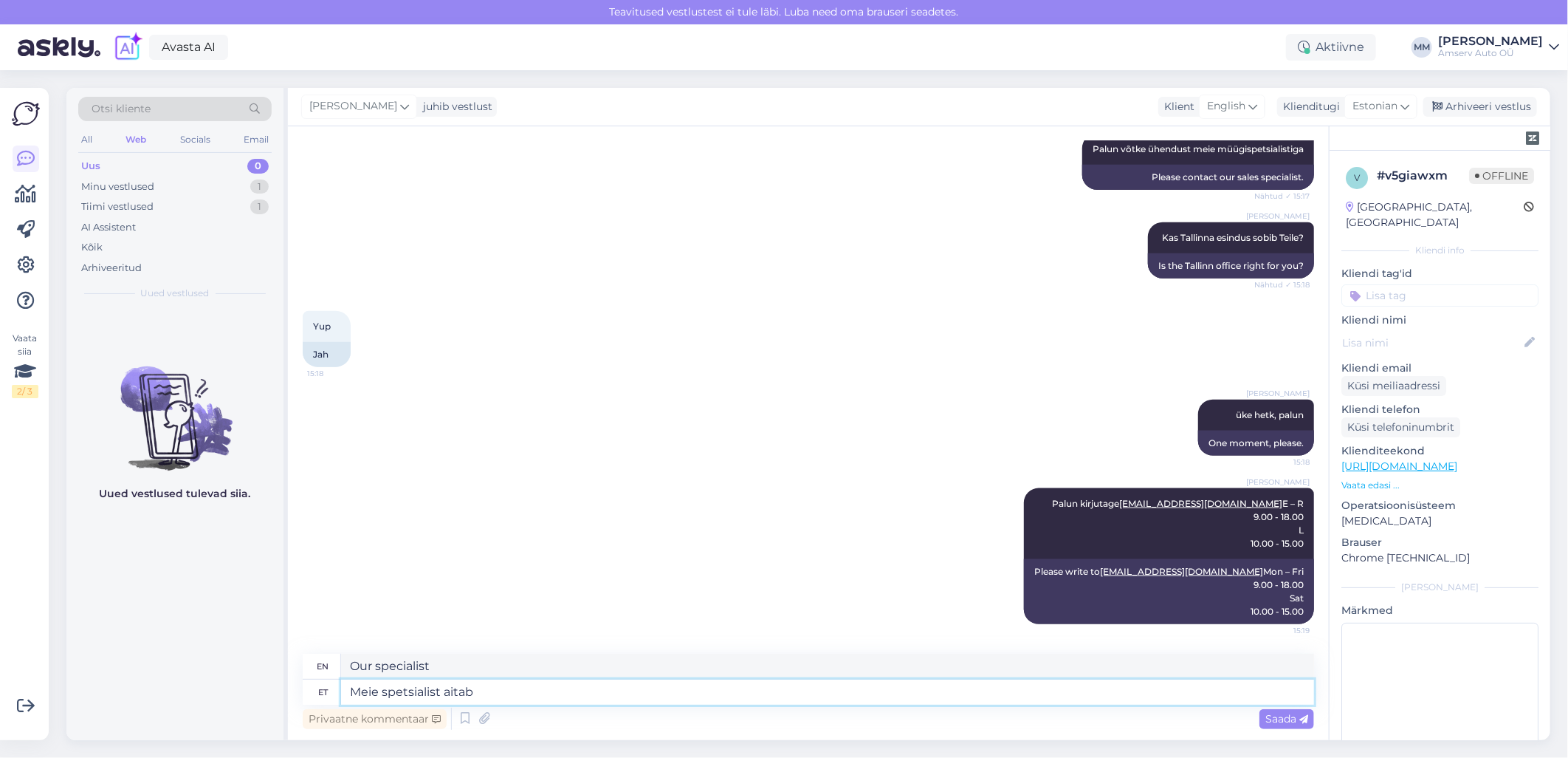
type textarea "Meie spetsialist aitab"
type textarea "Our specialist will help"
type textarea "Meie spetsialist aitab Teid"
type textarea "Our specialist will help you"
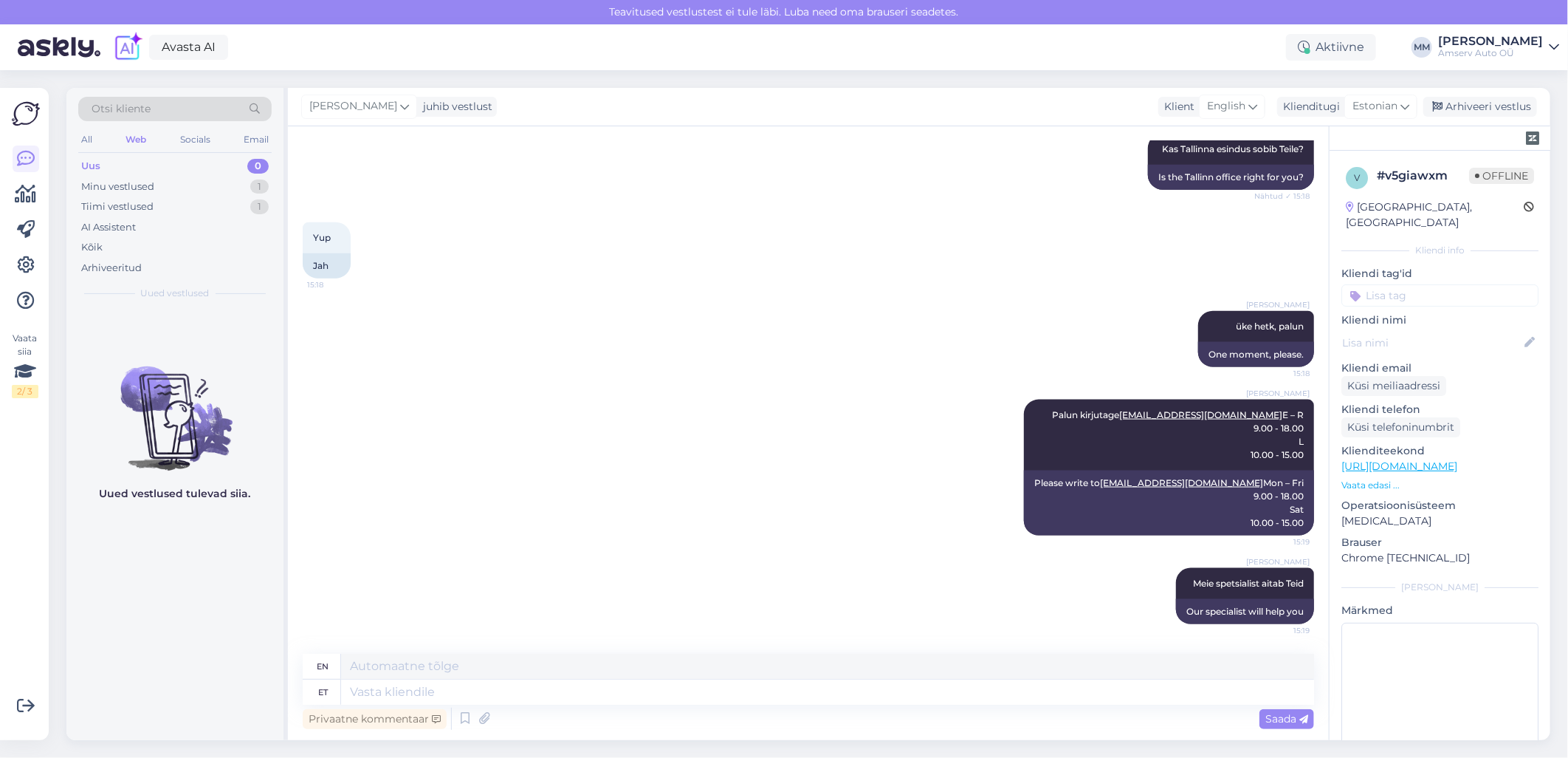
click at [1421, 284] on input at bounding box center [1440, 295] width 197 height 22
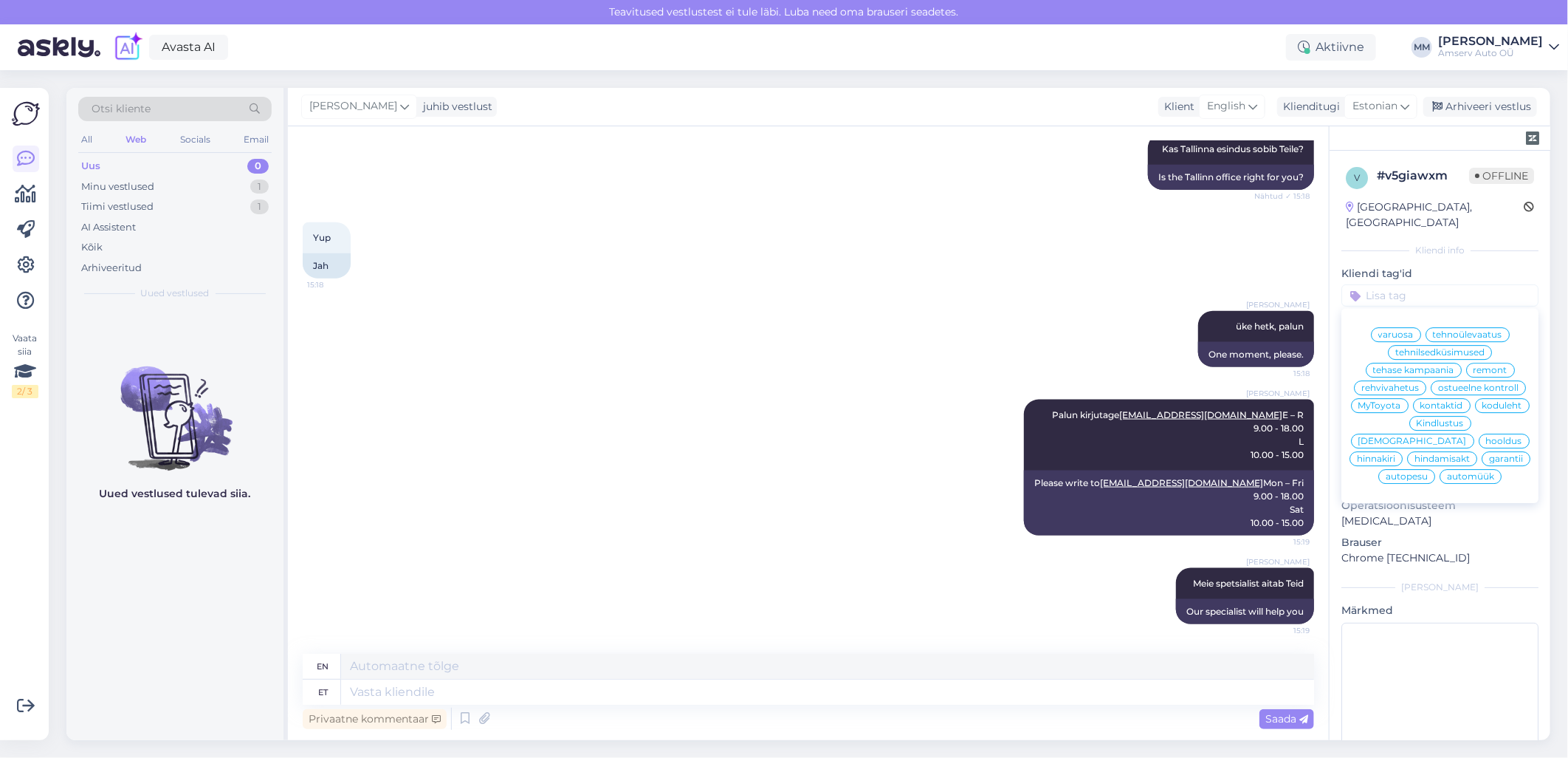
click at [1473, 474] on div "automüük" at bounding box center [1470, 477] width 62 height 14
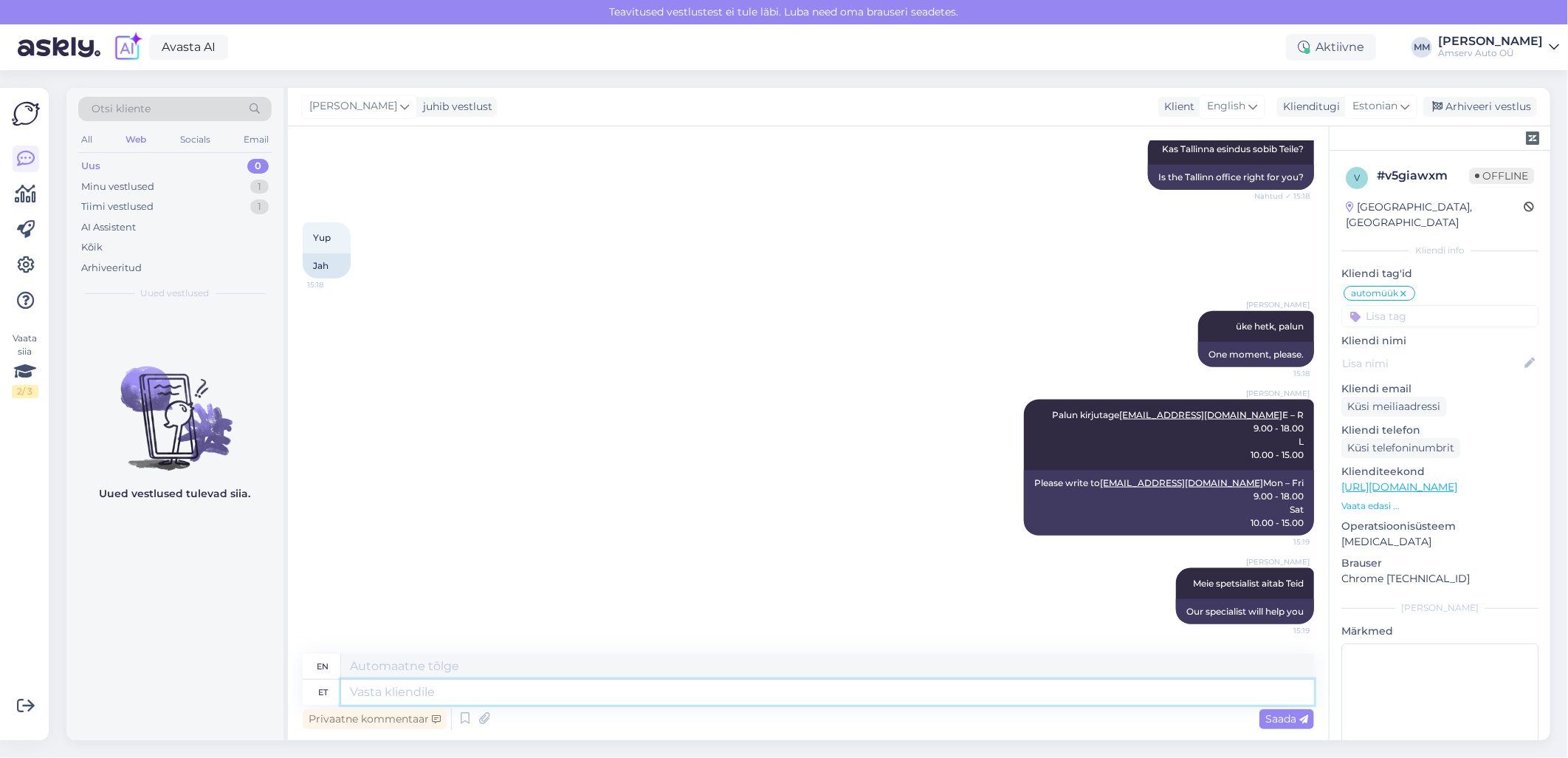
click at [638, 691] on textarea at bounding box center [827, 692] width 973 height 25
type textarea "Jääme"
type textarea "We will stay"
type textarea "Jääme ootama!"
type textarea "We will wait!"
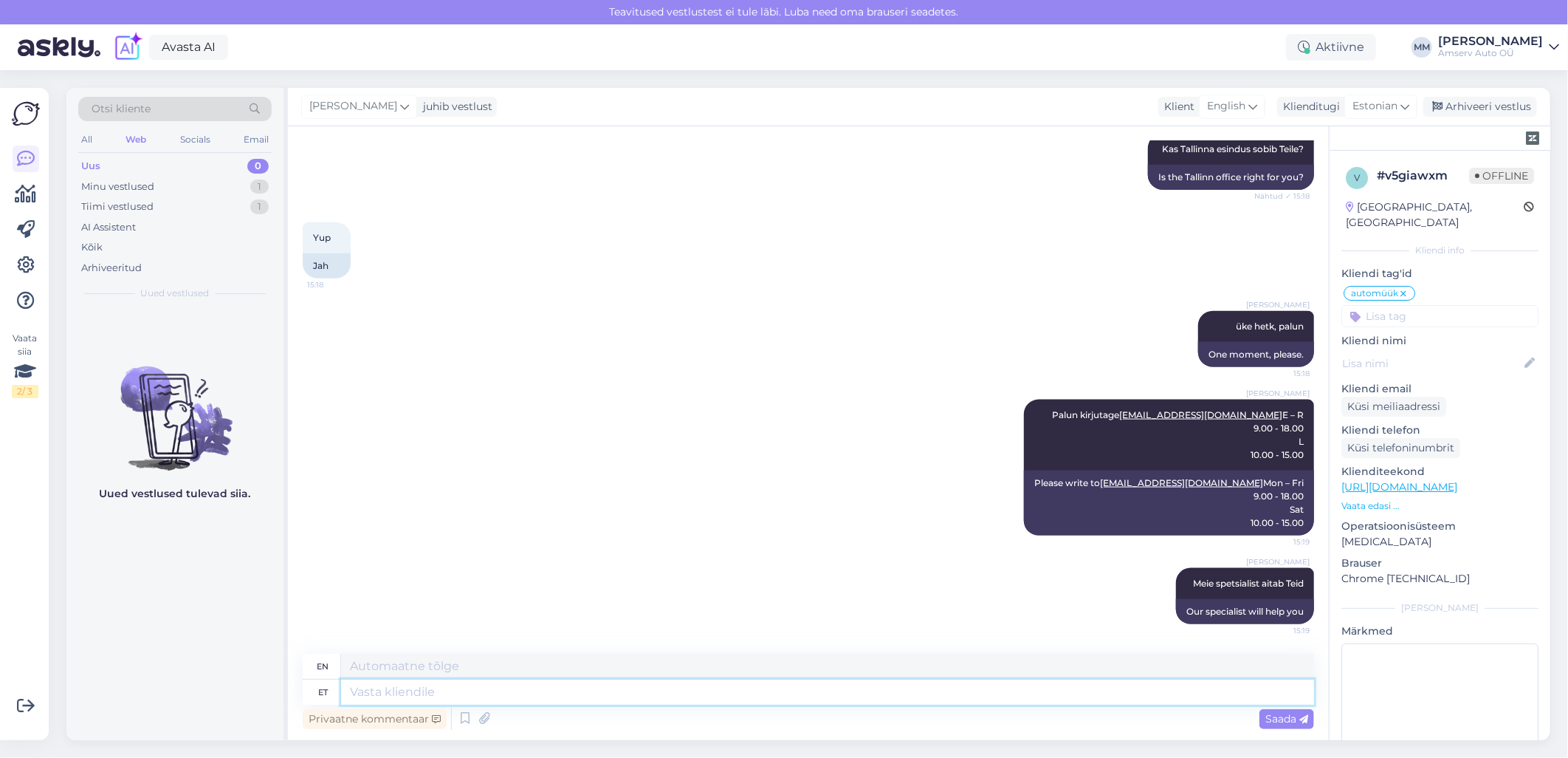
scroll to position [1266, 0]
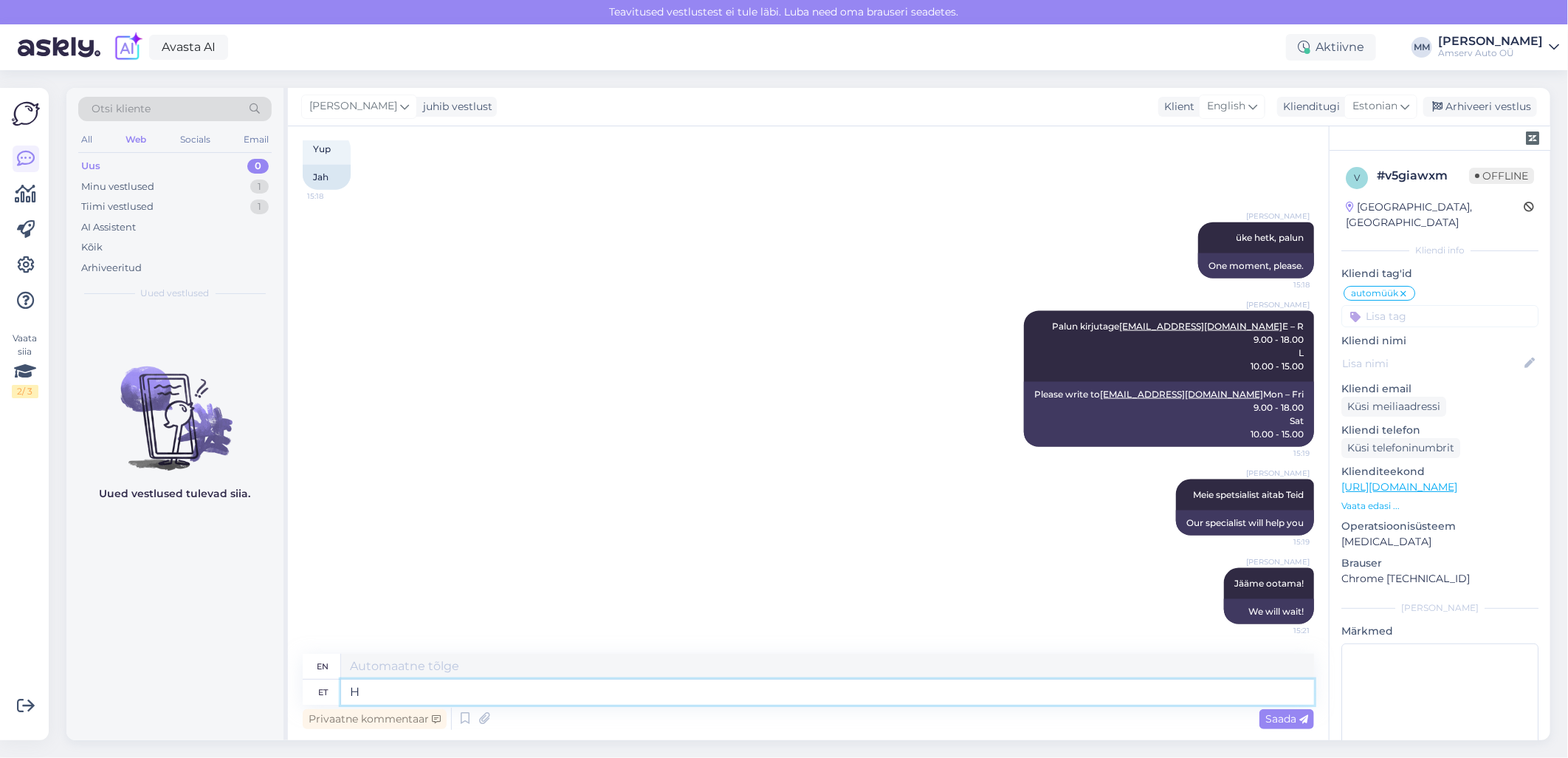
type textarea "HA"
type textarea "H"
type textarea "HAV"
type textarea "HAVE"
type textarea "Have"
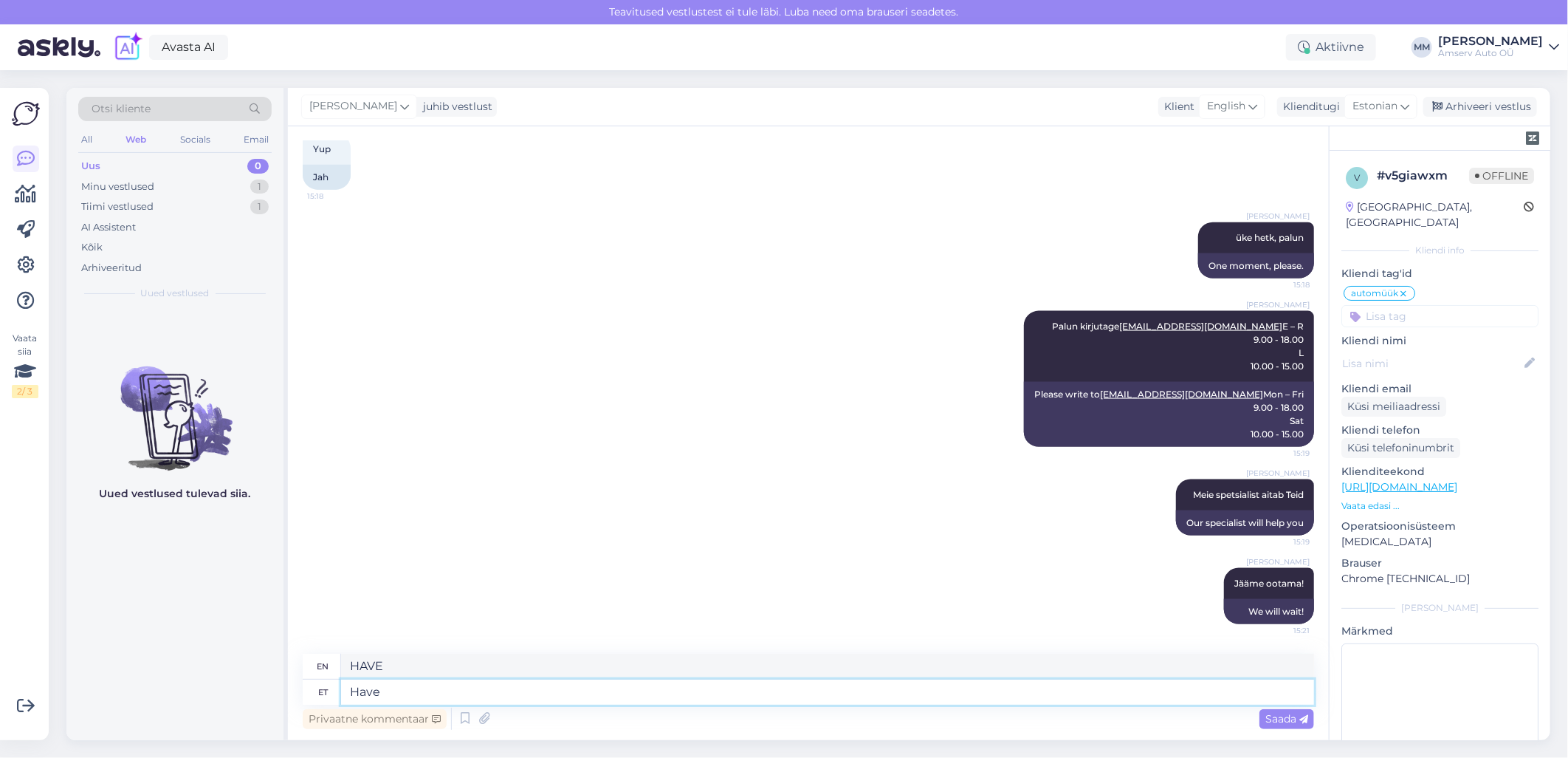
type textarea "Have"
type textarea "Have a"
type textarea "Have a nice d"
type textarea "Have a nice day."
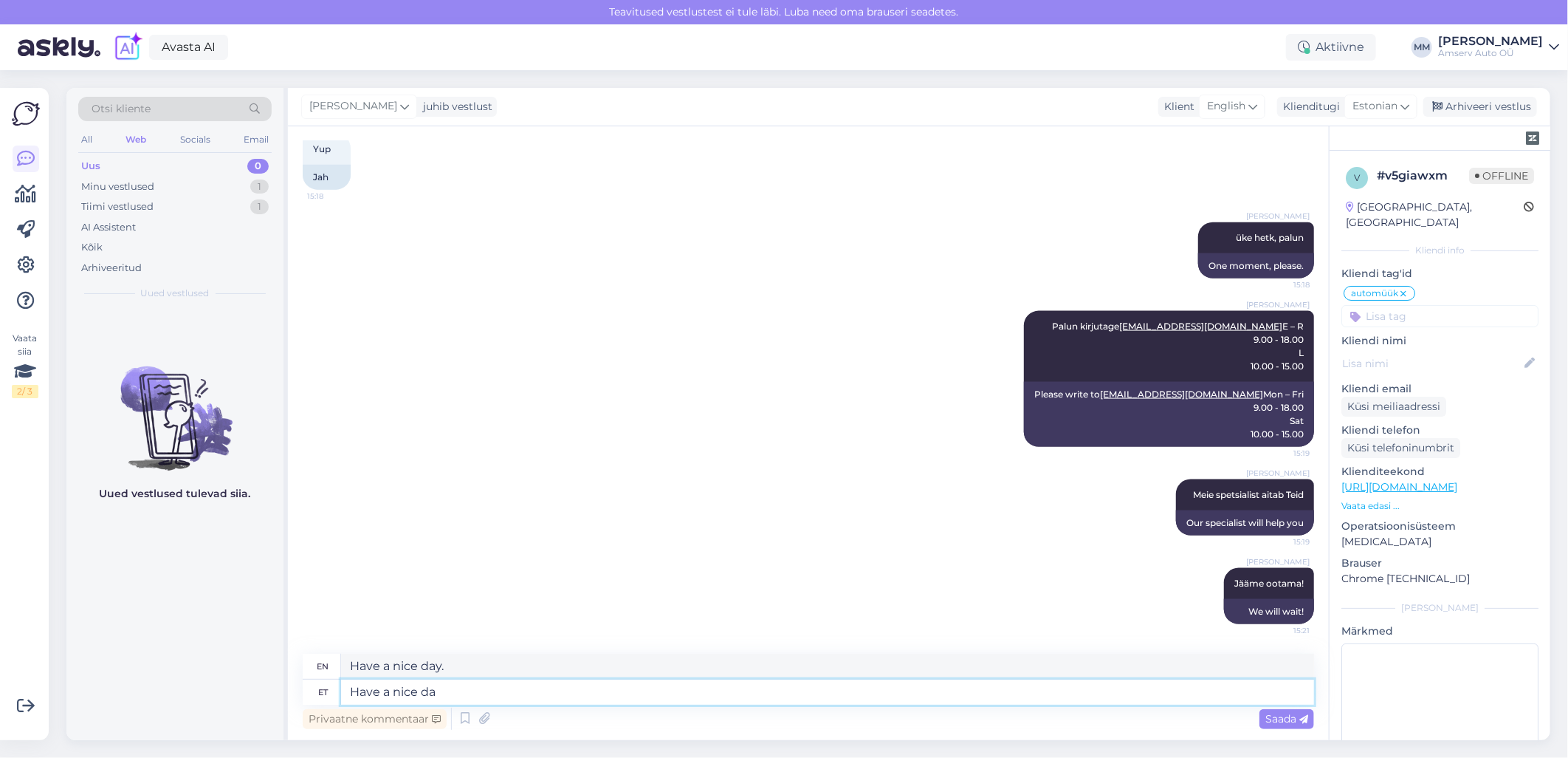
type textarea "Have a nice day"
type textarea "Have a nice day!"
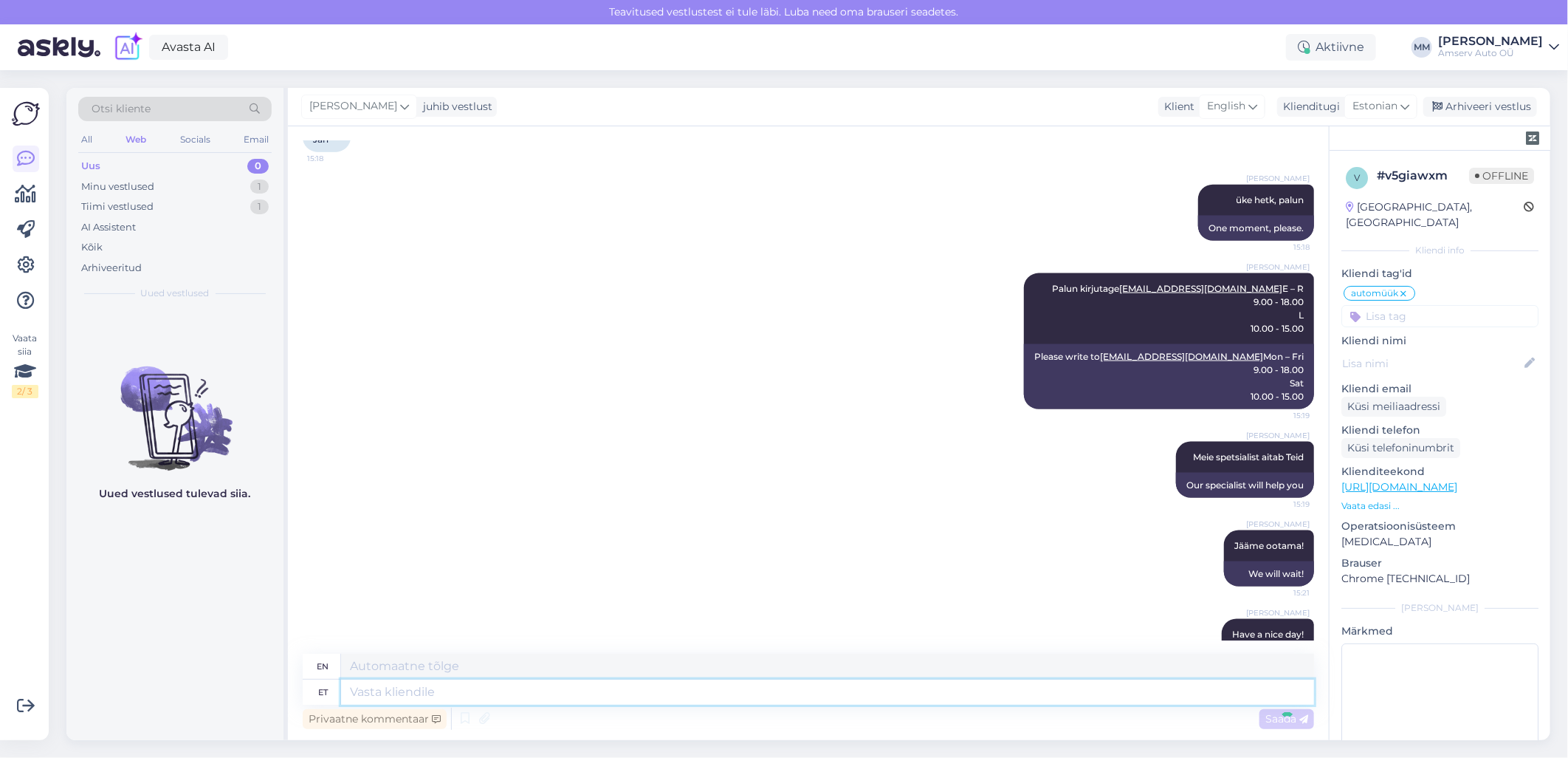
scroll to position [1355, 0]
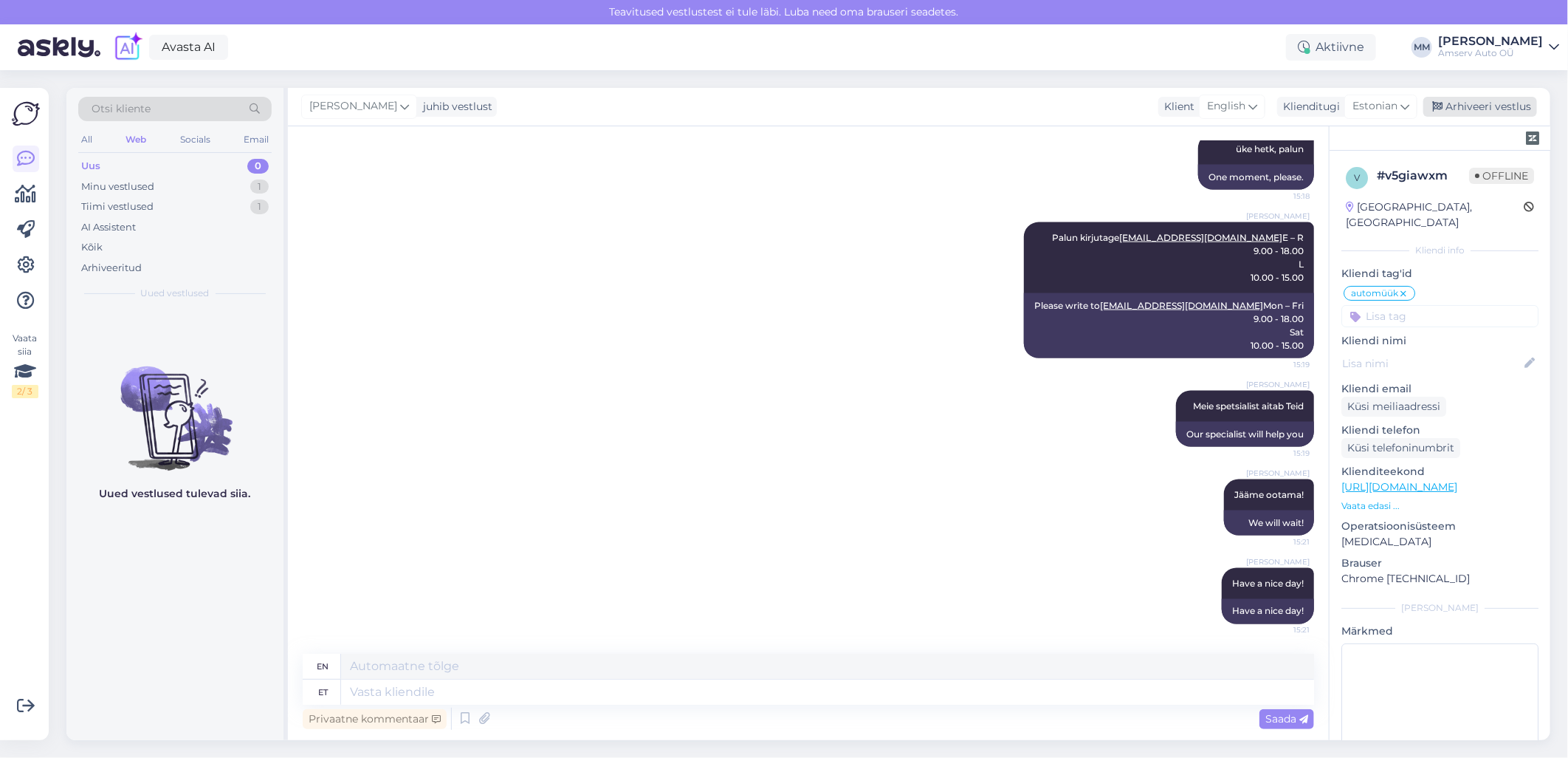
click at [1479, 109] on div "Arhiveeri vestlus" at bounding box center [1480, 107] width 114 height 20
